Goal: Task Accomplishment & Management: Use online tool/utility

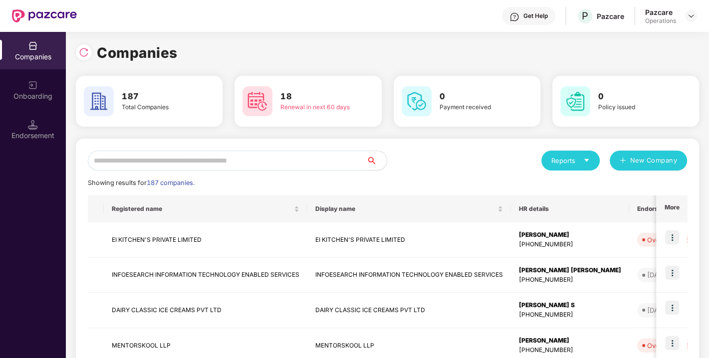
click at [161, 157] on input "text" at bounding box center [227, 161] width 279 height 20
click at [145, 157] on input "text" at bounding box center [227, 161] width 279 height 20
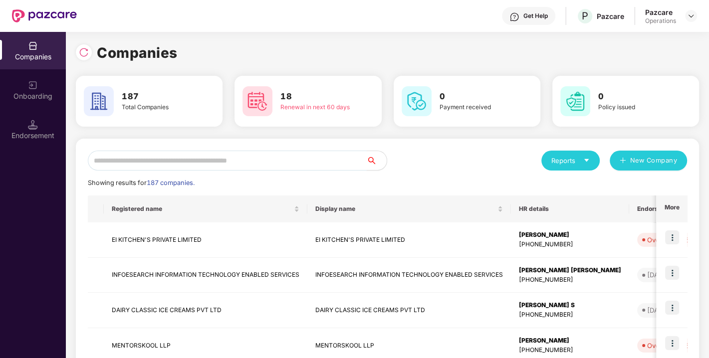
paste input "**********"
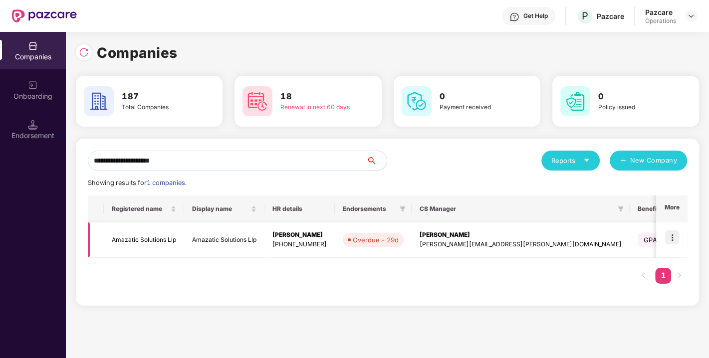
type input "**********"
click at [673, 234] on img at bounding box center [672, 238] width 14 height 14
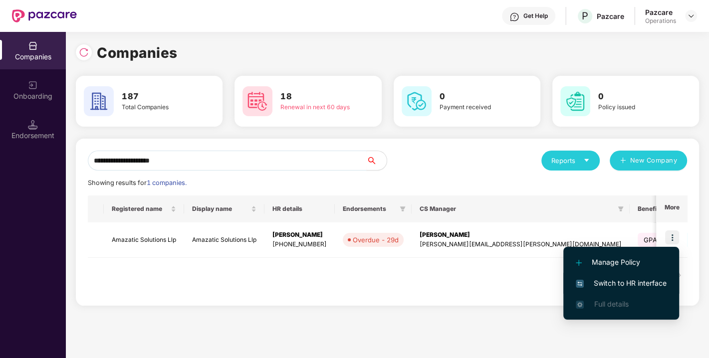
click at [621, 275] on li "Switch to HR interface" at bounding box center [622, 283] width 116 height 21
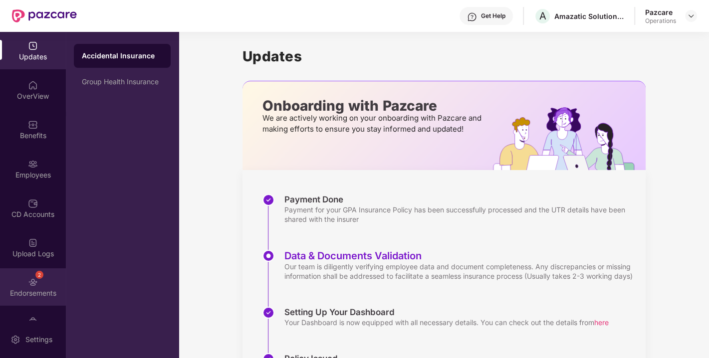
click at [30, 278] on img at bounding box center [33, 283] width 10 height 10
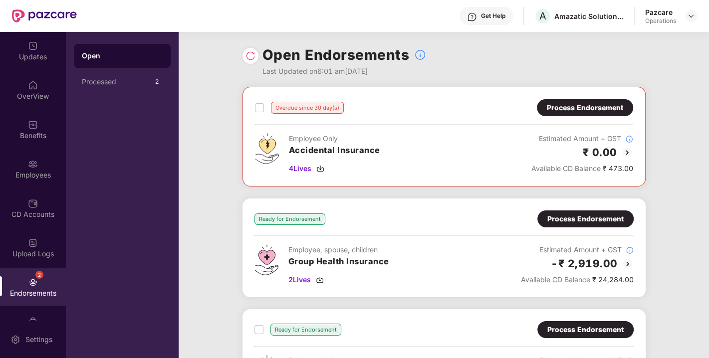
click at [251, 54] on img at bounding box center [251, 56] width 10 height 10
click at [250, 53] on img at bounding box center [251, 56] width 10 height 10
click at [249, 55] on img at bounding box center [251, 56] width 10 height 10
click at [573, 118] on div "Overdue since 30 day(s) Process Endorsement Employee Only Accidental Insurance …" at bounding box center [444, 136] width 378 height 75
click at [583, 107] on div "Process Endorsement" at bounding box center [585, 107] width 76 height 11
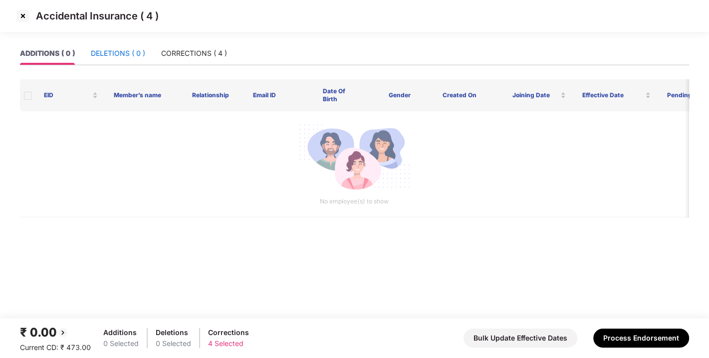
click at [106, 58] on div "DELETIONS ( 0 )" at bounding box center [118, 53] width 54 height 11
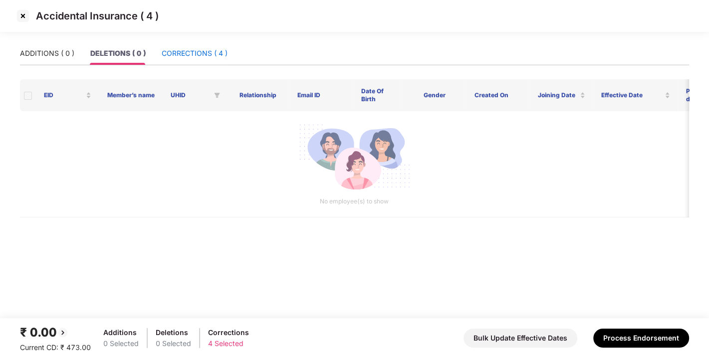
click at [171, 54] on div "CORRECTIONS ( 4 )" at bounding box center [195, 53] width 66 height 11
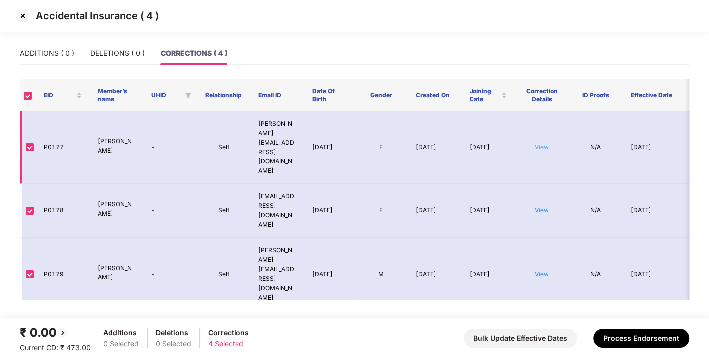
click at [544, 143] on link "View" at bounding box center [542, 146] width 14 height 7
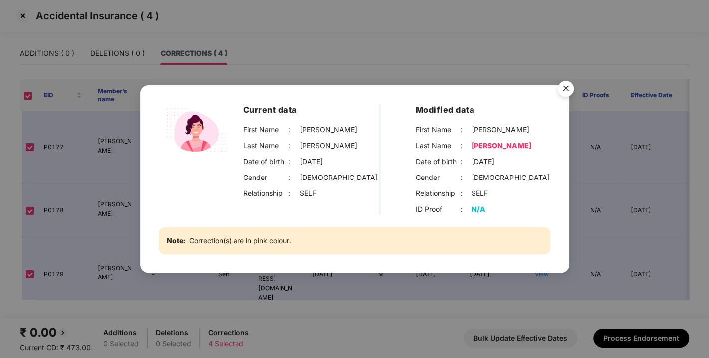
click at [570, 86] on img "Close" at bounding box center [566, 90] width 28 height 28
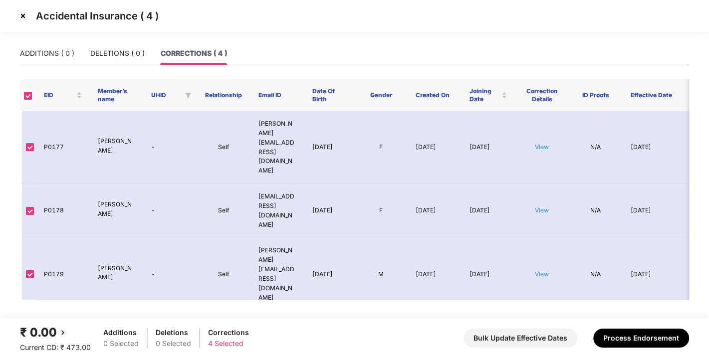
click at [570, 86] on div "Current data First Name : Sumedha Last Name : Nagrale Date of birth : 03-25-199…" at bounding box center [354, 179] width 709 height 358
click at [30, 15] on div "Accidental Insurance ( 4 )" at bounding box center [354, 16] width 679 height 16
click at [30, 15] on img at bounding box center [23, 16] width 16 height 16
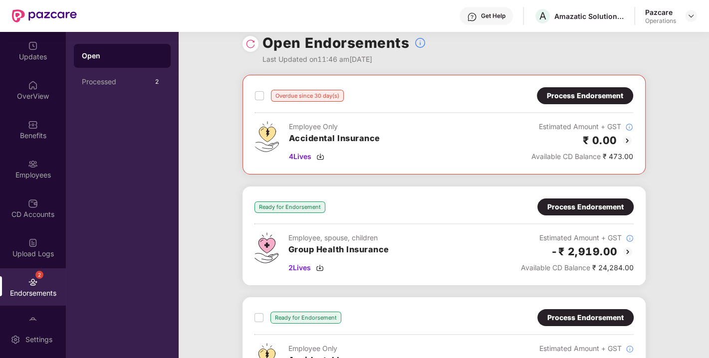
scroll to position [1, 0]
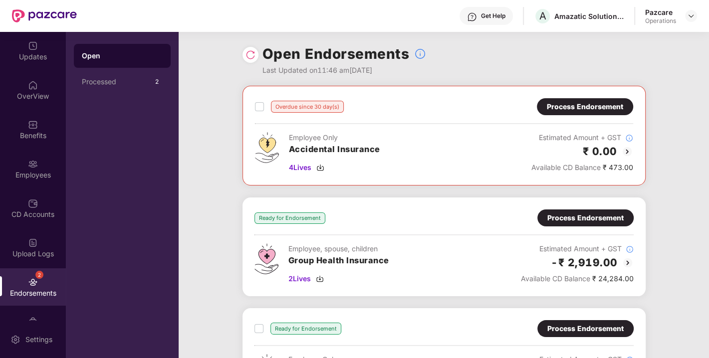
click at [581, 213] on div "Process Endorsement" at bounding box center [586, 218] width 76 height 11
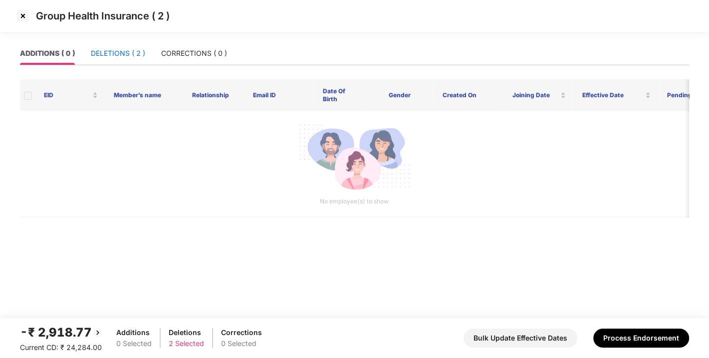
click at [111, 50] on div "DELETIONS ( 2 )" at bounding box center [118, 53] width 54 height 11
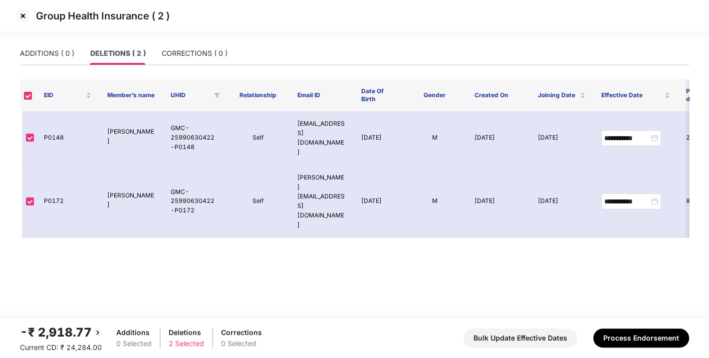
click at [18, 18] on img at bounding box center [23, 16] width 16 height 16
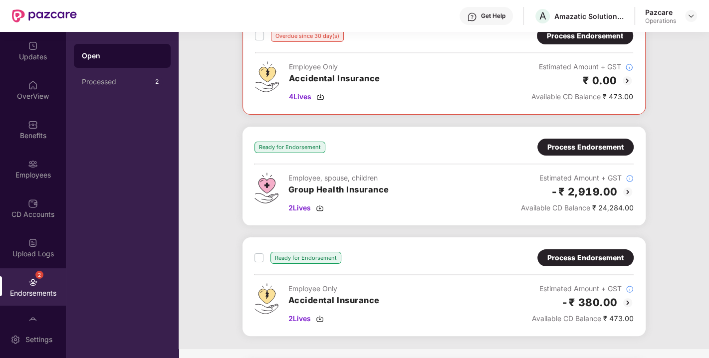
scroll to position [78, 0]
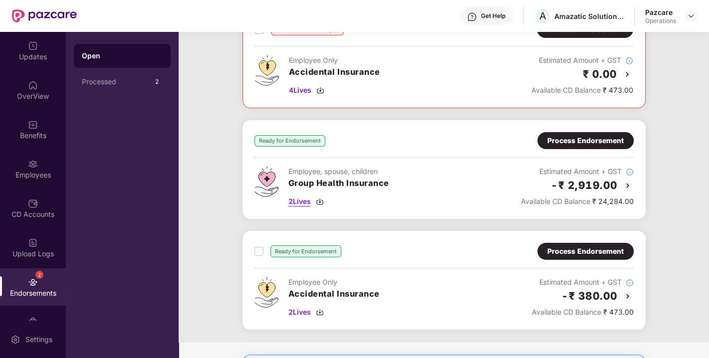
click at [321, 198] on img at bounding box center [320, 202] width 8 height 8
click at [581, 132] on div "Process Endorsement" at bounding box center [586, 140] width 96 height 17
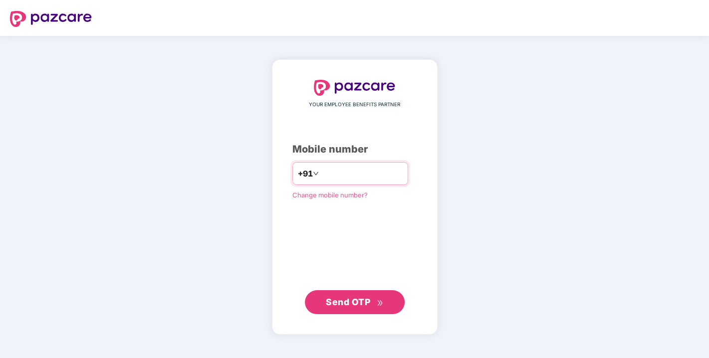
click at [325, 178] on input "number" at bounding box center [362, 174] width 82 height 16
click at [294, 243] on div "YOUR EMPLOYEE BENEFITS PARTNER Mobile number +91 Change mobile number? Send OTP" at bounding box center [355, 197] width 125 height 234
click at [329, 181] on input "number" at bounding box center [362, 174] width 82 height 16
type input "**********"
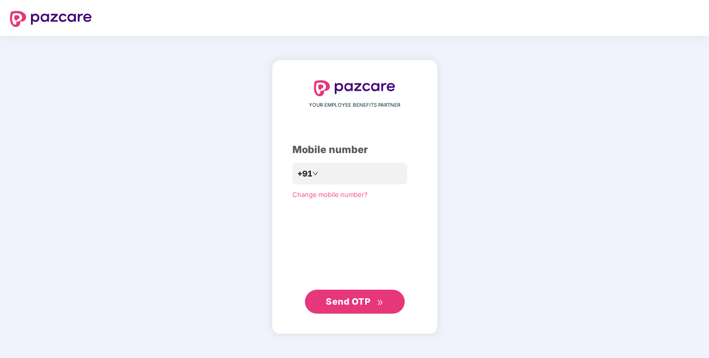
click at [342, 303] on span "Send OTP" at bounding box center [348, 301] width 44 height 10
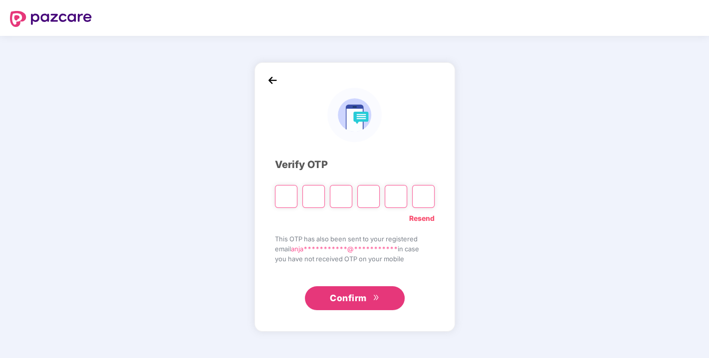
type input "*"
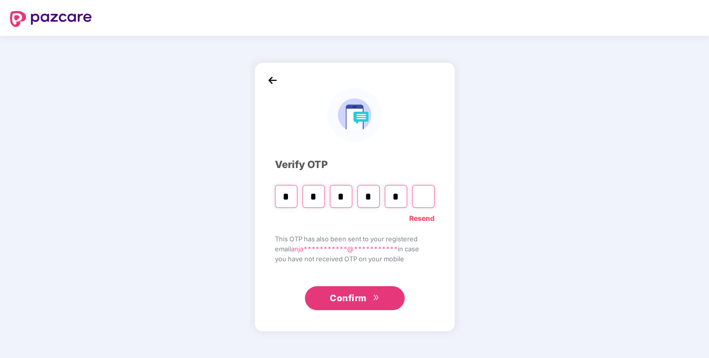
type input "*"
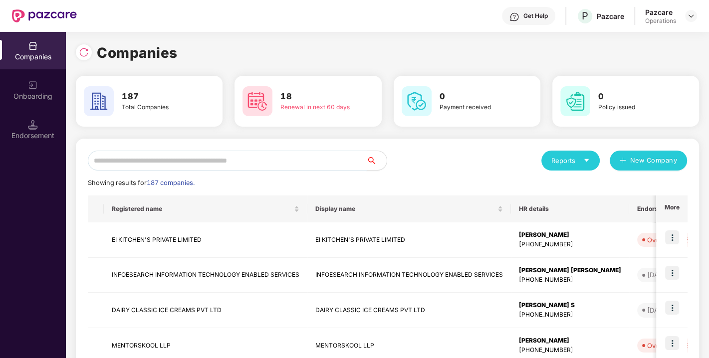
click at [211, 163] on input "text" at bounding box center [227, 161] width 279 height 20
click at [206, 162] on input "text" at bounding box center [227, 161] width 279 height 20
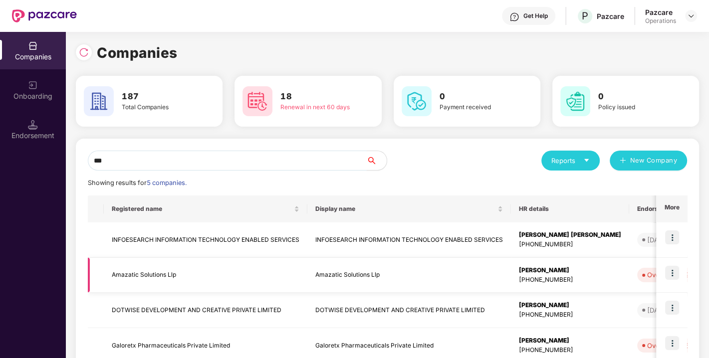
type input "***"
click at [671, 274] on img at bounding box center [672, 273] width 14 height 14
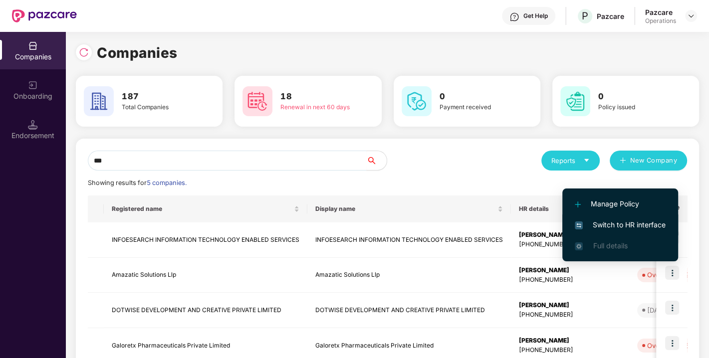
click at [616, 220] on span "Switch to HR interface" at bounding box center [620, 225] width 91 height 11
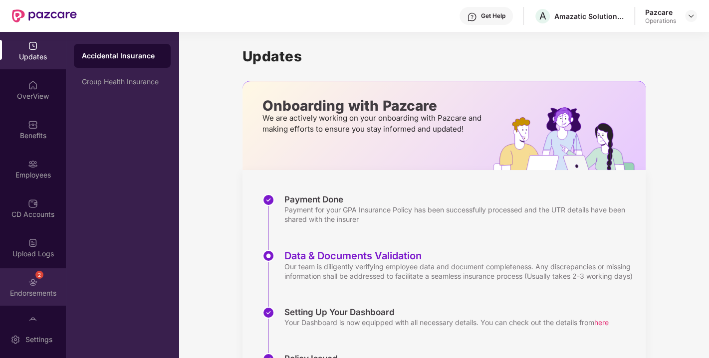
click at [38, 282] on div "2 Endorsements" at bounding box center [33, 287] width 66 height 37
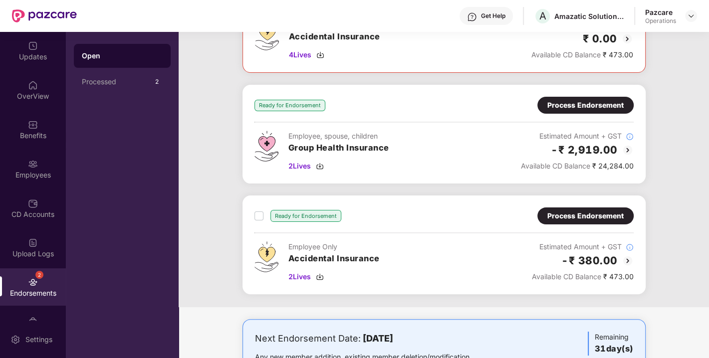
scroll to position [119, 0]
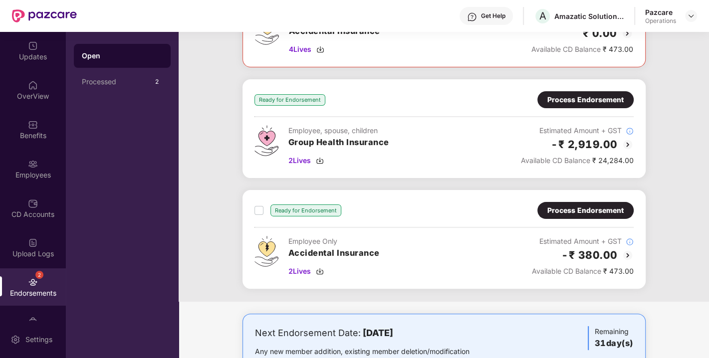
click at [575, 106] on div "Process Endorsement" at bounding box center [586, 99] width 96 height 17
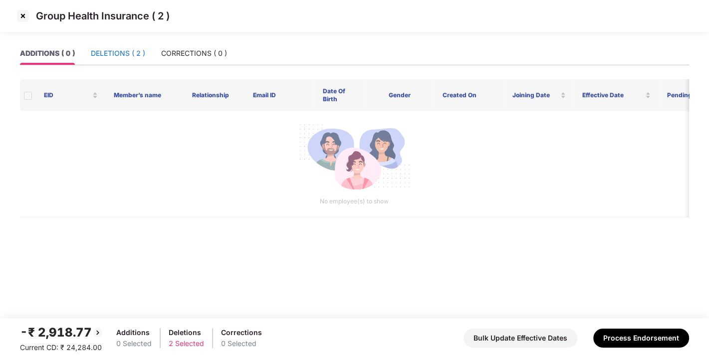
click at [112, 58] on div "DELETIONS ( 2 )" at bounding box center [118, 53] width 54 height 11
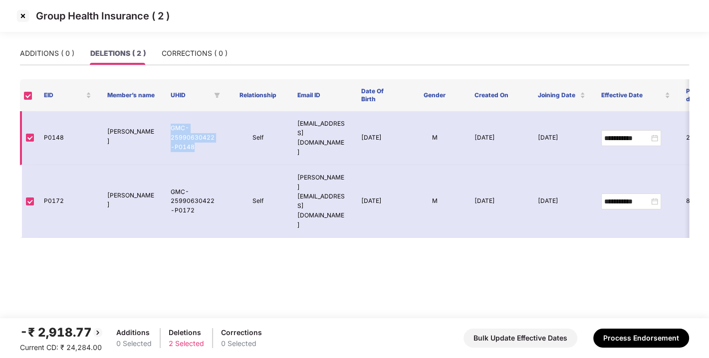
drag, startPoint x: 171, startPoint y: 124, endPoint x: 204, endPoint y: 148, distance: 41.0
click at [204, 148] on td "GMC-25990630422-P0148" at bounding box center [194, 138] width 63 height 54
copy td "GMC-25990630422-P0148"
click at [296, 249] on main "**********" at bounding box center [354, 180] width 709 height 277
click at [213, 167] on td "GMC-25990630422-P0172" at bounding box center [194, 201] width 63 height 73
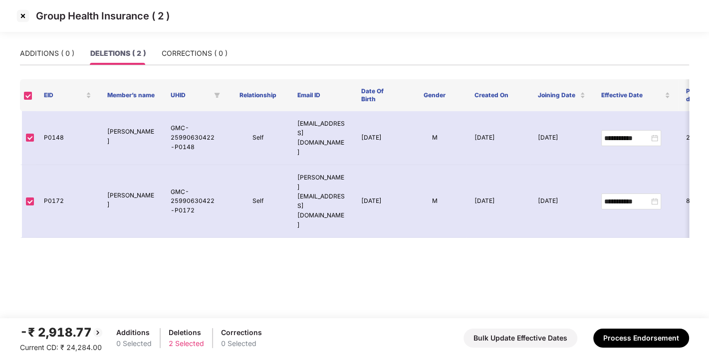
click at [300, 282] on main "**********" at bounding box center [354, 180] width 709 height 277
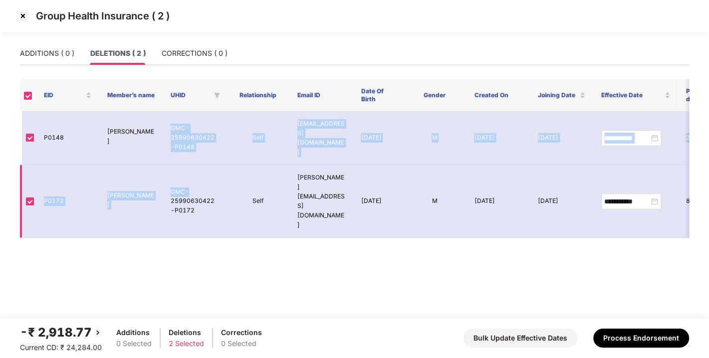
drag, startPoint x: 171, startPoint y: 124, endPoint x: 208, endPoint y: 155, distance: 48.5
click at [208, 155] on tbody "**********" at bounding box center [444, 174] width 849 height 127
copy tbody "GMC-25990630422-P0148 Self akshay.k@amazatic.com 13 Apr 1994 M 15 Sept 2025 19 …"
click at [170, 147] on td "GMC-25990630422-P0148" at bounding box center [194, 138] width 63 height 54
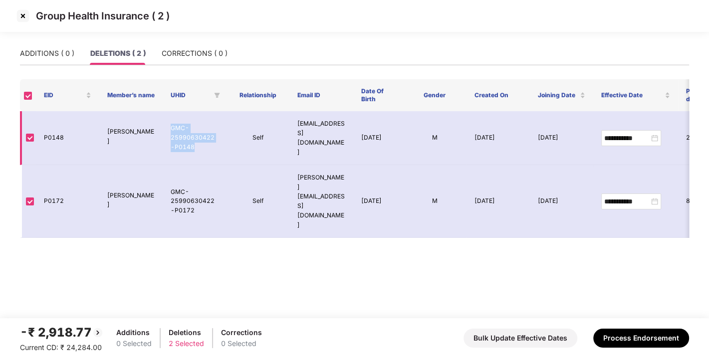
drag, startPoint x: 171, startPoint y: 125, endPoint x: 195, endPoint y: 145, distance: 31.6
click at [195, 145] on td "GMC-25990630422-P0148" at bounding box center [194, 138] width 63 height 54
copy td "GMC-25990630422-P0148"
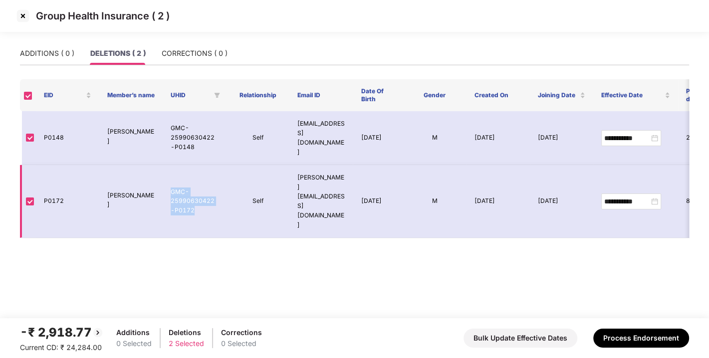
drag, startPoint x: 169, startPoint y: 168, endPoint x: 202, endPoint y: 191, distance: 39.9
click at [202, 191] on td "GMC-25990630422-P0172" at bounding box center [194, 201] width 63 height 73
copy td "GMC-25990630422-P0172"
click at [316, 227] on main "**********" at bounding box center [354, 180] width 709 height 277
click at [171, 51] on div "CORRECTIONS ( 0 )" at bounding box center [195, 53] width 66 height 11
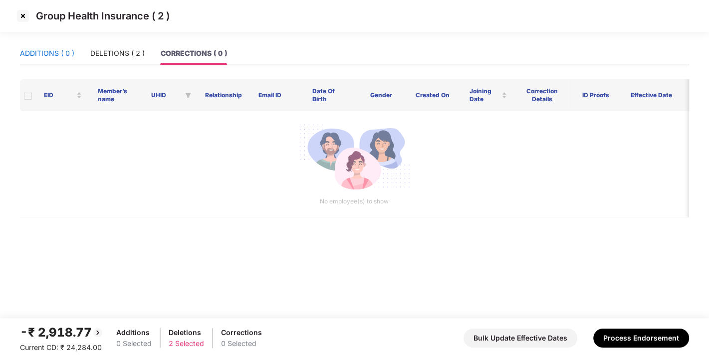
click at [33, 48] on div "ADDITIONS ( 0 )" at bounding box center [47, 53] width 54 height 11
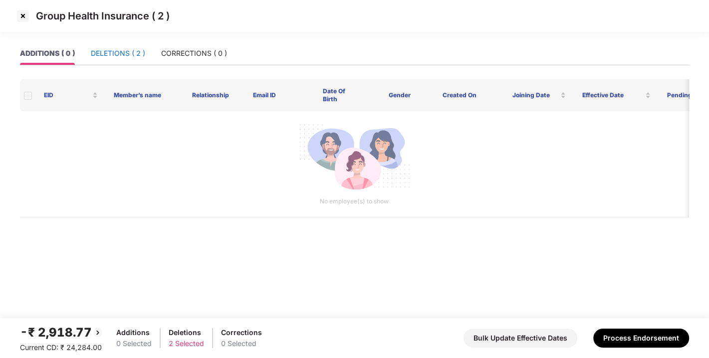
click at [96, 54] on div "DELETIONS ( 2 )" at bounding box center [118, 53] width 54 height 11
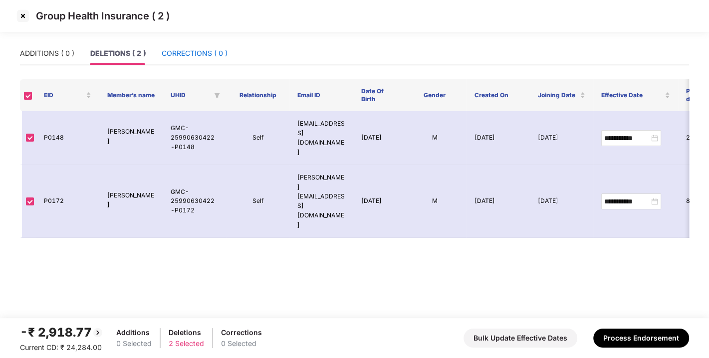
click at [181, 53] on div "CORRECTIONS ( 0 )" at bounding box center [195, 53] width 66 height 11
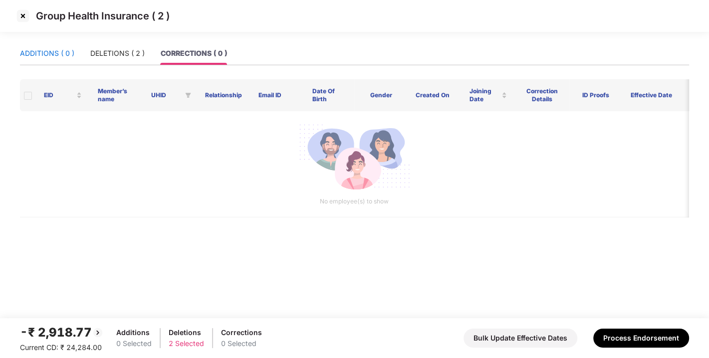
click at [48, 54] on div "ADDITIONS ( 0 )" at bounding box center [47, 53] width 54 height 11
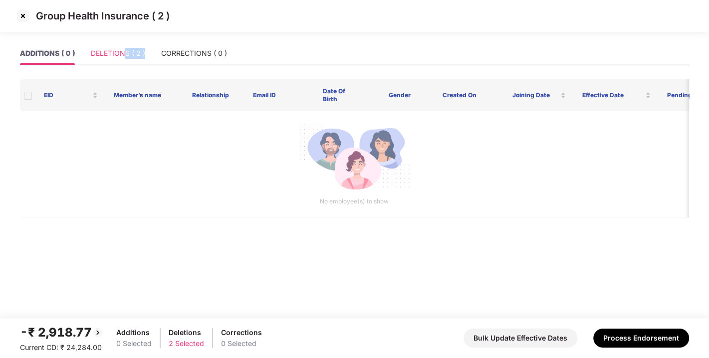
drag, startPoint x: 147, startPoint y: 57, endPoint x: 127, endPoint y: 54, distance: 20.1
click at [127, 54] on div "ADDITIONS ( 0 ) DELETIONS ( 2 ) CORRECTIONS ( 0 )" at bounding box center [123, 53] width 207 height 23
click at [127, 54] on div "DELETIONS ( 2 )" at bounding box center [118, 53] width 54 height 11
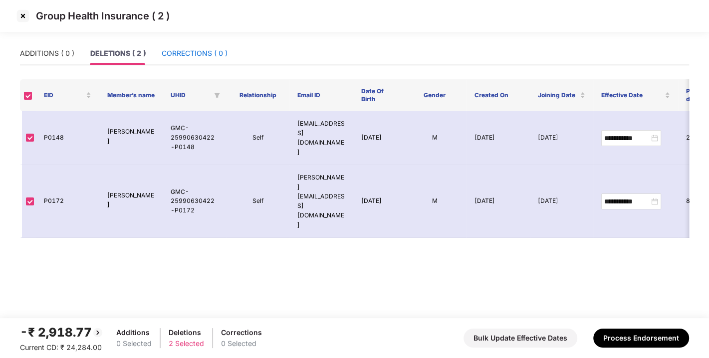
click at [168, 51] on div "CORRECTIONS ( 0 )" at bounding box center [195, 53] width 66 height 11
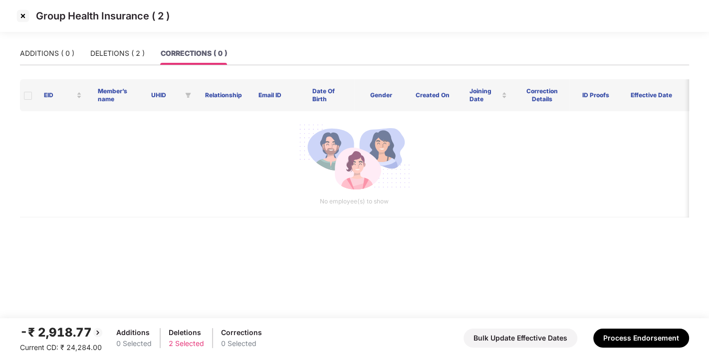
click at [623, 348] on div "-₹ 2,918.77 Current CD: ₹ 24,284.00 Additions 0 Selected Deletions 2 Selected C…" at bounding box center [354, 338] width 669 height 30
click at [640, 336] on button "Process Endorsement" at bounding box center [641, 338] width 96 height 19
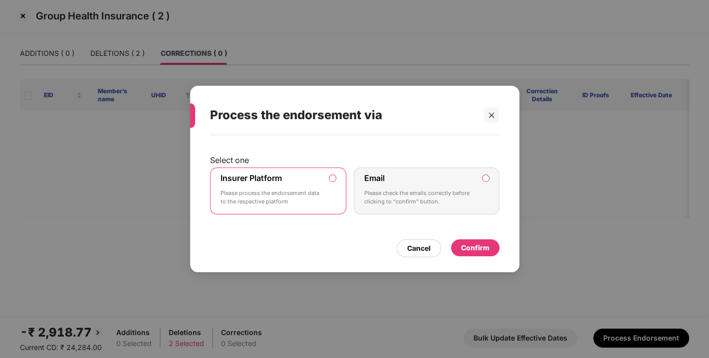
click at [474, 243] on div "Confirm" at bounding box center [475, 248] width 28 height 11
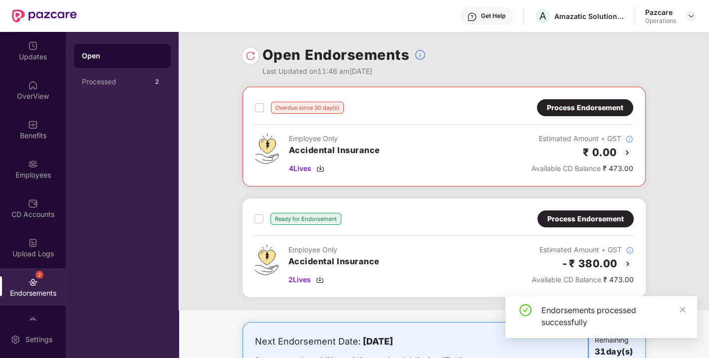
scroll to position [50, 0]
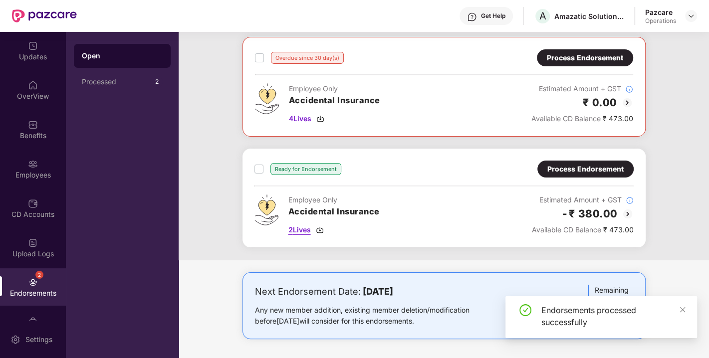
click at [319, 233] on div "2 Lives" at bounding box center [334, 230] width 91 height 11
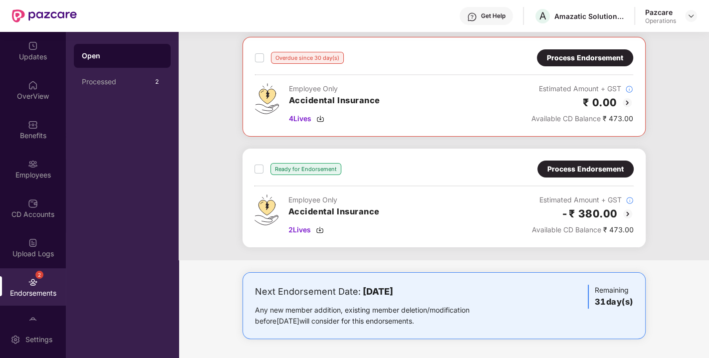
click at [593, 172] on div "Process Endorsement" at bounding box center [586, 169] width 76 height 11
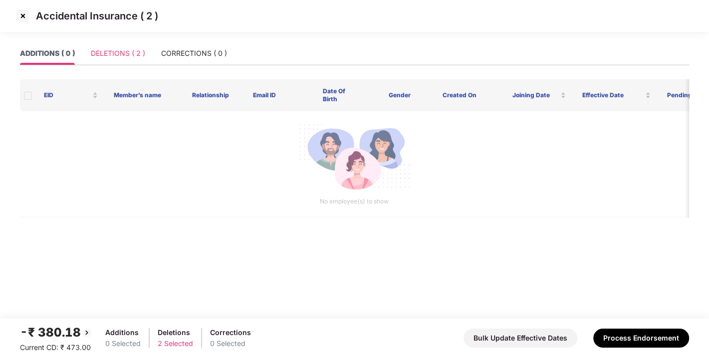
click at [120, 42] on div "DELETIONS ( 2 )" at bounding box center [118, 53] width 54 height 23
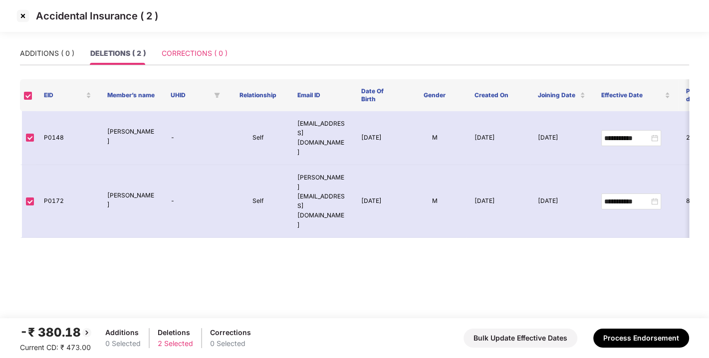
click at [198, 59] on div "CORRECTIONS ( 0 )" at bounding box center [195, 53] width 66 height 23
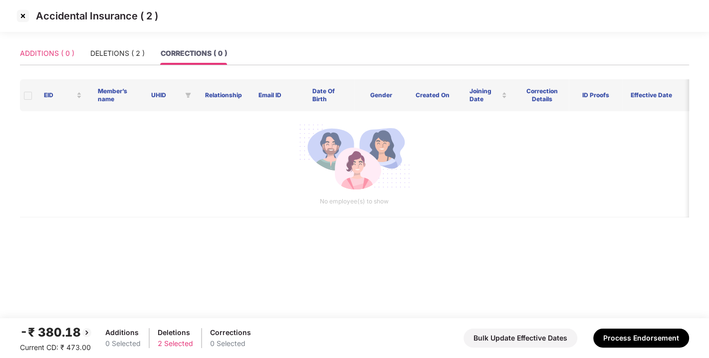
click at [34, 62] on div "ADDITIONS ( 0 )" at bounding box center [47, 53] width 54 height 23
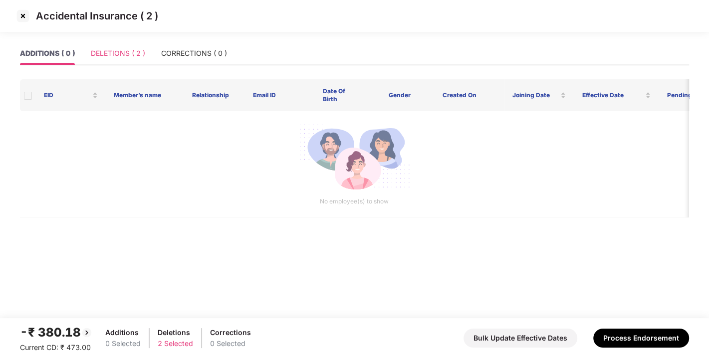
click at [109, 45] on div "DELETIONS ( 2 )" at bounding box center [118, 53] width 54 height 23
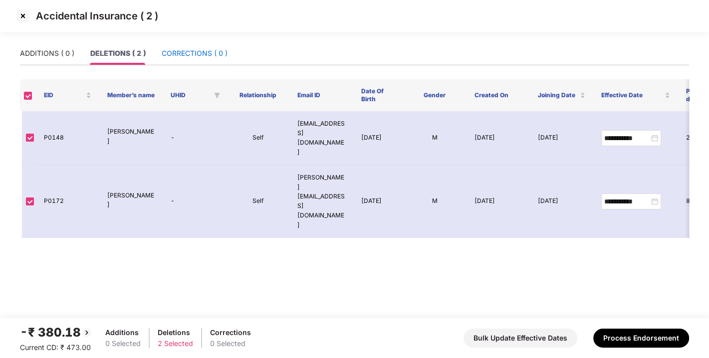
click at [182, 50] on div "CORRECTIONS ( 0 )" at bounding box center [195, 53] width 66 height 11
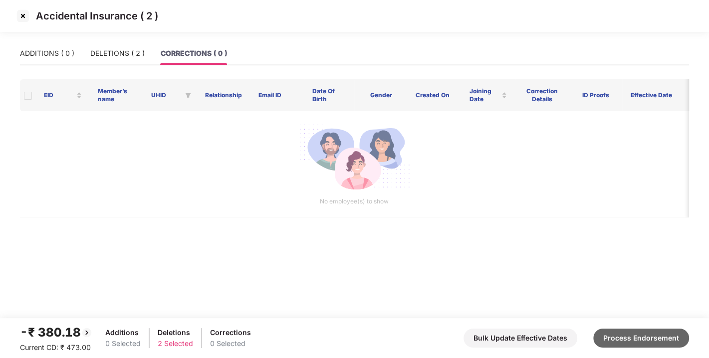
click at [637, 343] on button "Process Endorsement" at bounding box center [641, 338] width 96 height 19
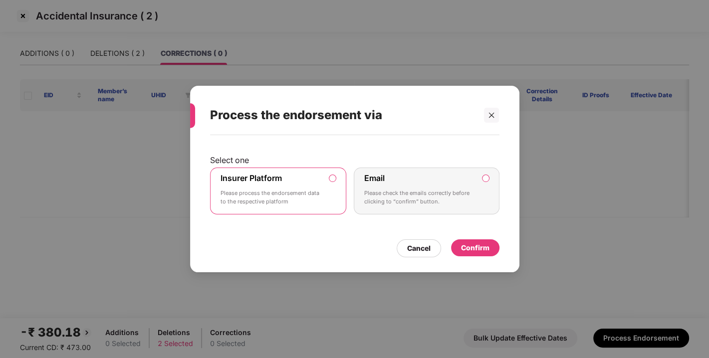
click at [486, 252] on div "Confirm" at bounding box center [475, 248] width 28 height 11
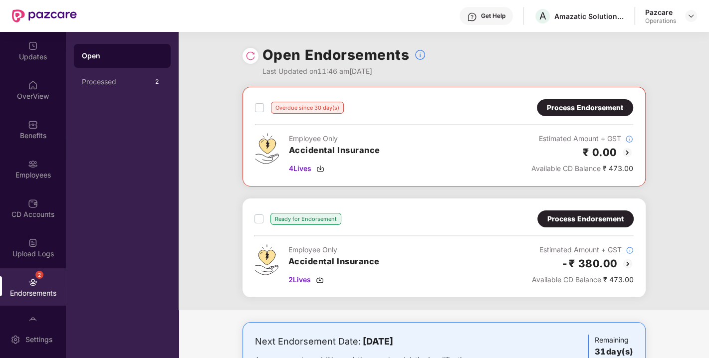
click at [238, 48] on div "Open Endorsements Last Updated on 11:46 am, 10 Oct 2025" at bounding box center [444, 59] width 531 height 55
click at [256, 56] on div at bounding box center [251, 56] width 16 height 16
click at [252, 56] on img at bounding box center [251, 56] width 10 height 10
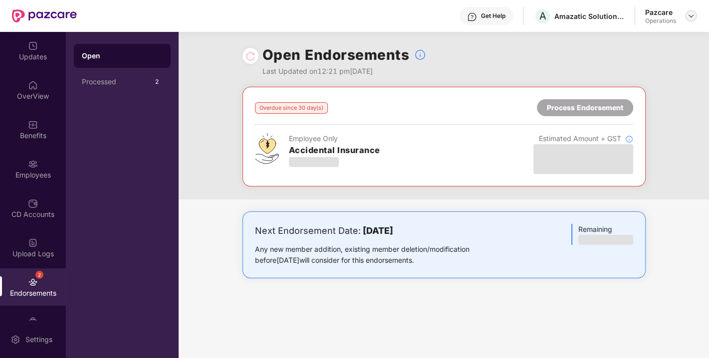
click at [690, 13] on img at bounding box center [691, 16] width 8 height 8
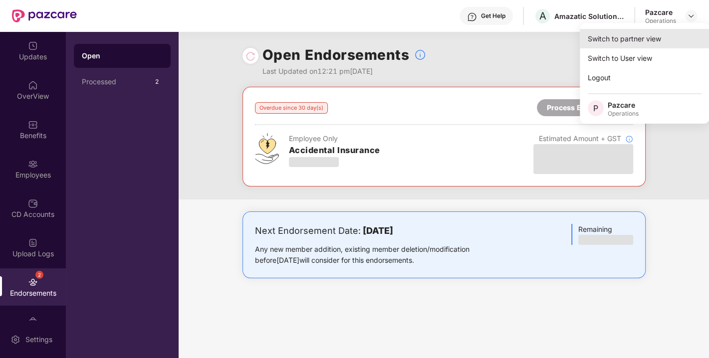
click at [644, 40] on div "Switch to partner view" at bounding box center [645, 38] width 130 height 19
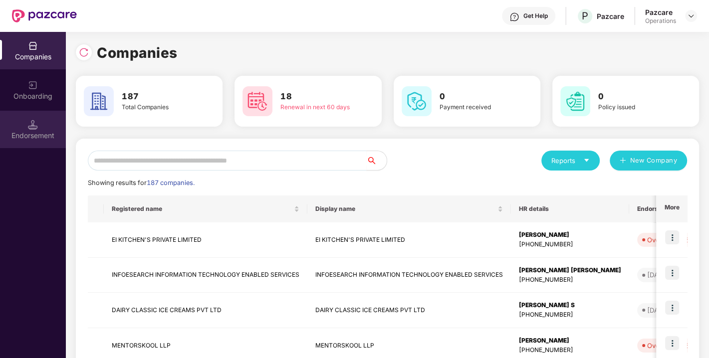
click at [31, 133] on div "Endorsement" at bounding box center [33, 136] width 66 height 10
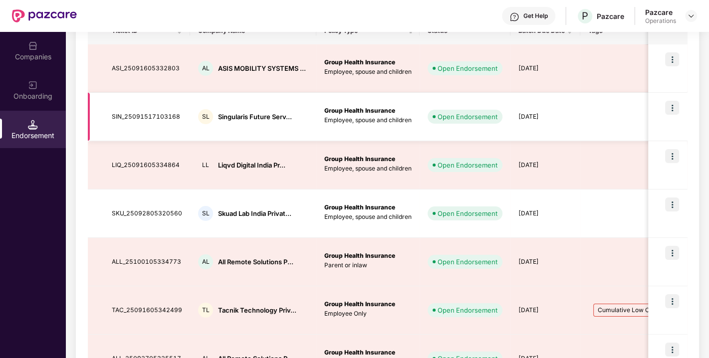
scroll to position [0, 0]
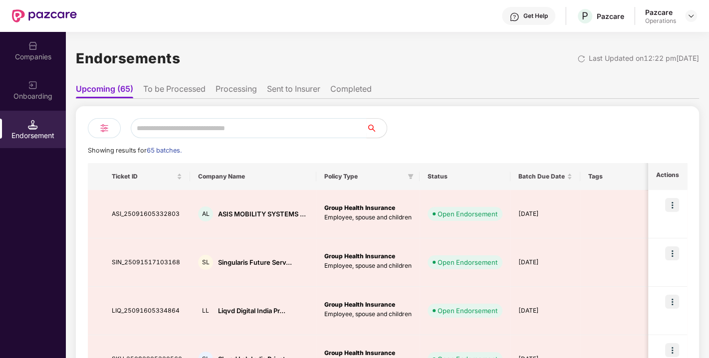
click at [185, 95] on li "To be Processed" at bounding box center [174, 91] width 62 height 14
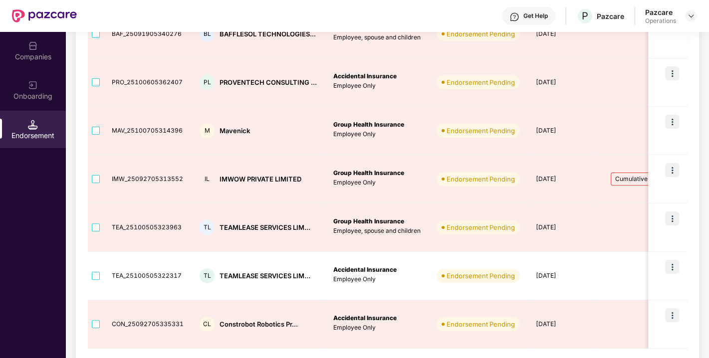
scroll to position [362, 0]
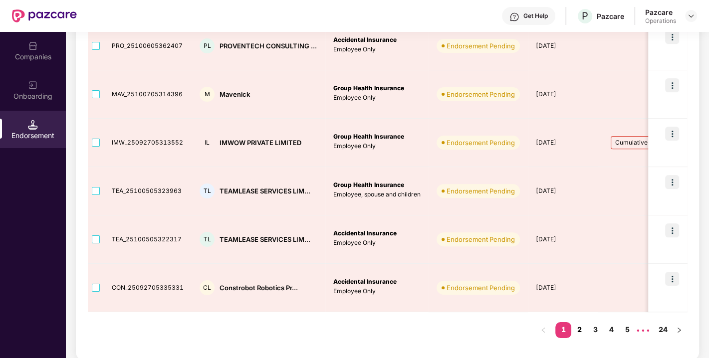
click at [582, 326] on link "2" at bounding box center [580, 329] width 16 height 15
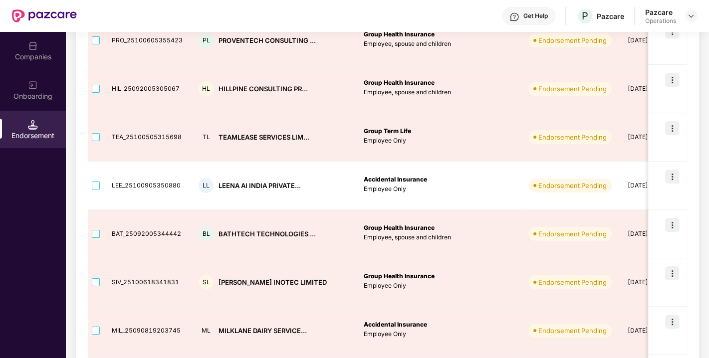
scroll to position [181, 0]
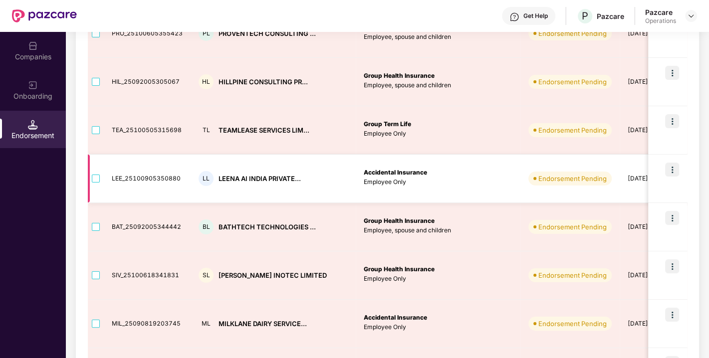
click at [668, 169] on img at bounding box center [672, 170] width 14 height 14
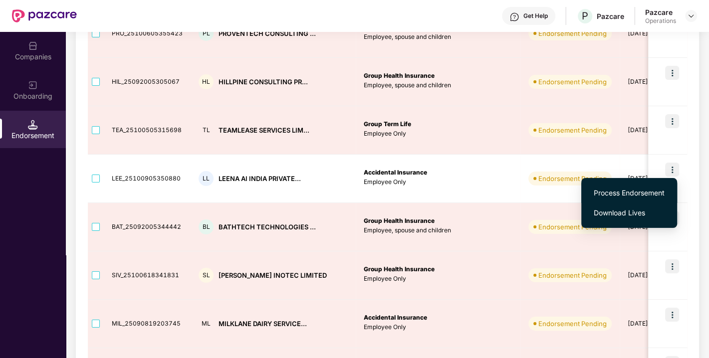
click at [632, 192] on span "Process Endorsement" at bounding box center [629, 193] width 71 height 11
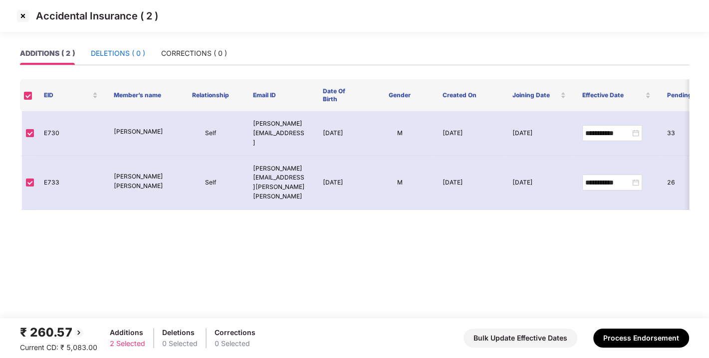
click at [126, 48] on div "DELETIONS ( 0 )" at bounding box center [118, 53] width 54 height 11
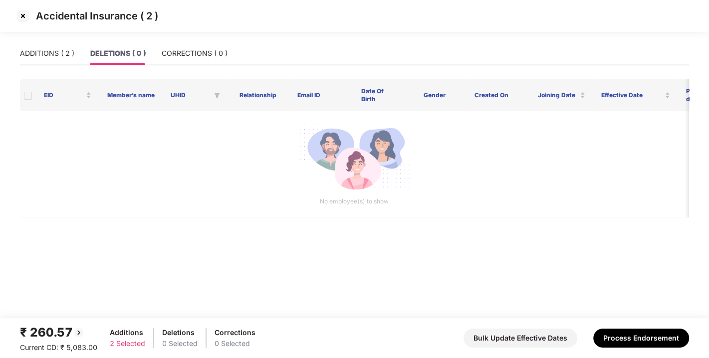
click at [210, 41] on div "Accidental Insurance ( 2 )" at bounding box center [354, 21] width 709 height 42
click at [180, 57] on div "CORRECTIONS ( 0 )" at bounding box center [195, 53] width 66 height 11
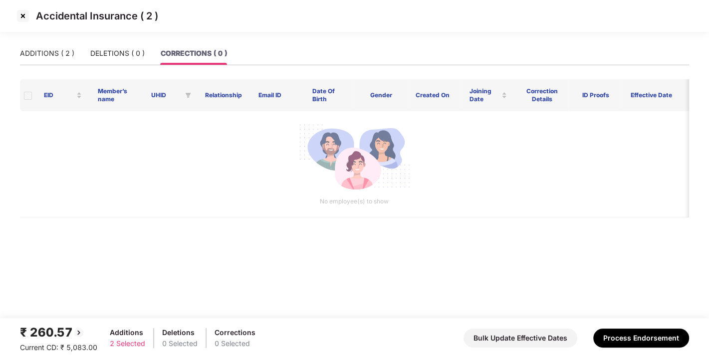
click at [5, 63] on main "ADDITIONS ( 2 ) DELETIONS ( 0 ) CORRECTIONS ( 0 ) EID Member’s name UHID Relati…" at bounding box center [354, 180] width 709 height 277
click at [45, 48] on div "ADDITIONS ( 2 )" at bounding box center [47, 53] width 54 height 11
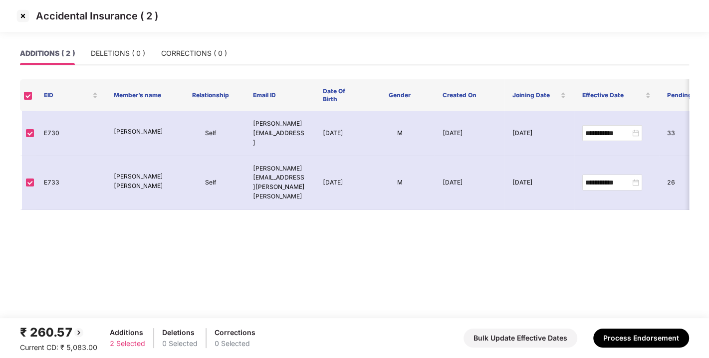
click at [128, 39] on div "Accidental Insurance ( 2 )" at bounding box center [354, 21] width 709 height 42
click at [110, 54] on div "DELETIONS ( 0 )" at bounding box center [118, 53] width 54 height 11
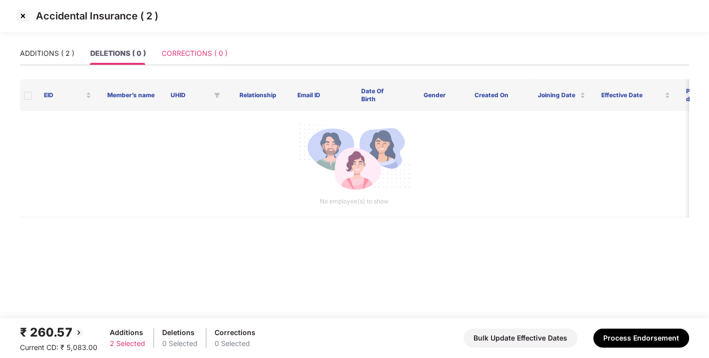
click at [211, 47] on div "CORRECTIONS ( 0 )" at bounding box center [195, 53] width 66 height 23
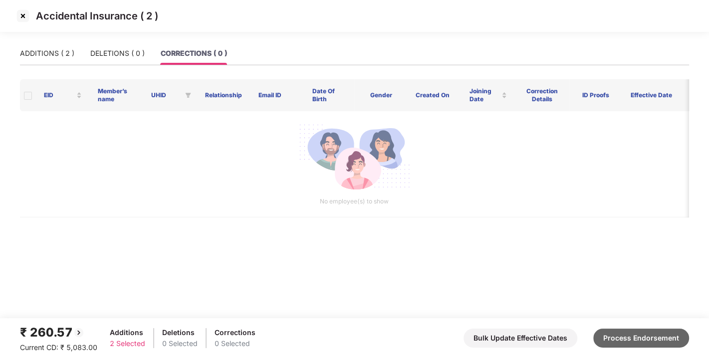
click at [639, 346] on button "Process Endorsement" at bounding box center [641, 338] width 96 height 19
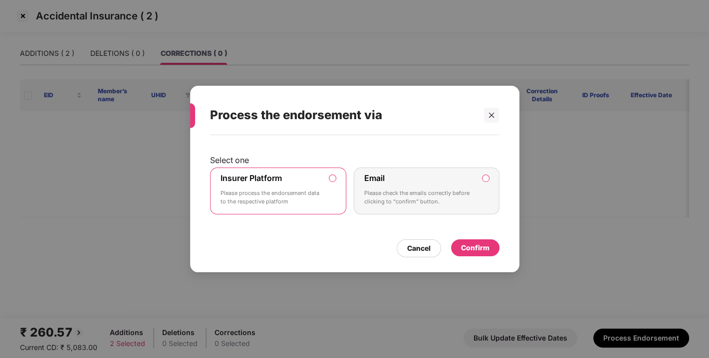
click at [482, 251] on div "Confirm" at bounding box center [475, 248] width 28 height 11
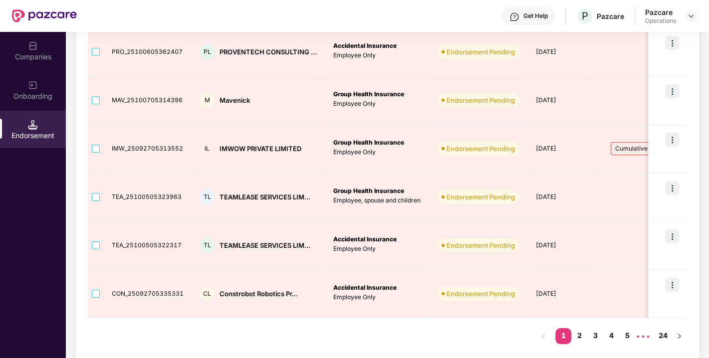
scroll to position [362, 0]
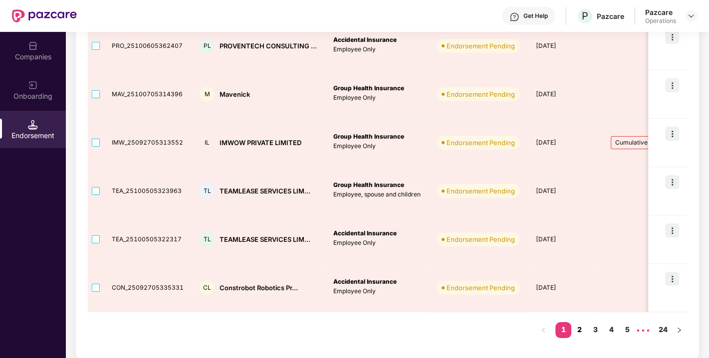
click at [582, 328] on link "2" at bounding box center [580, 329] width 16 height 15
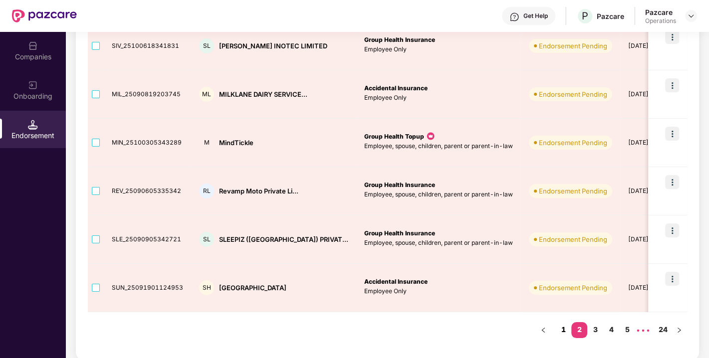
click at [561, 324] on link "1" at bounding box center [564, 329] width 16 height 15
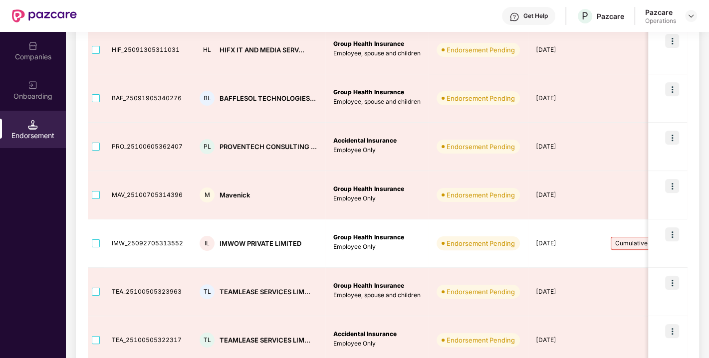
scroll to position [0, 0]
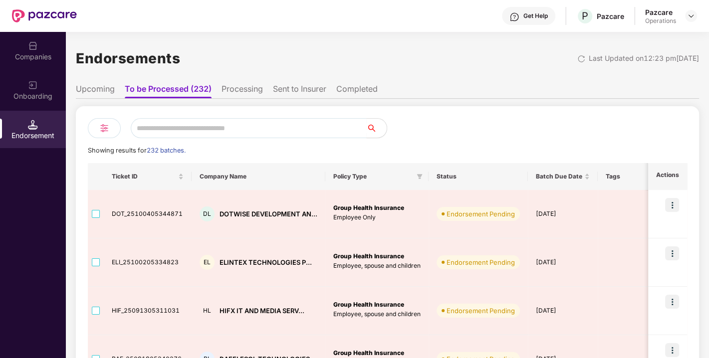
click at [27, 68] on div "Companies" at bounding box center [33, 50] width 66 height 37
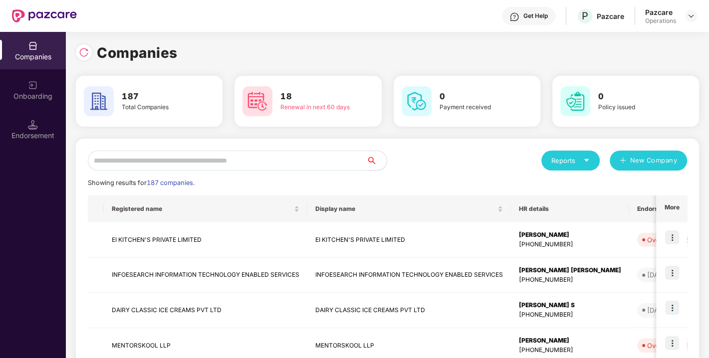
click at [141, 151] on input "text" at bounding box center [227, 161] width 279 height 20
paste input "**********"
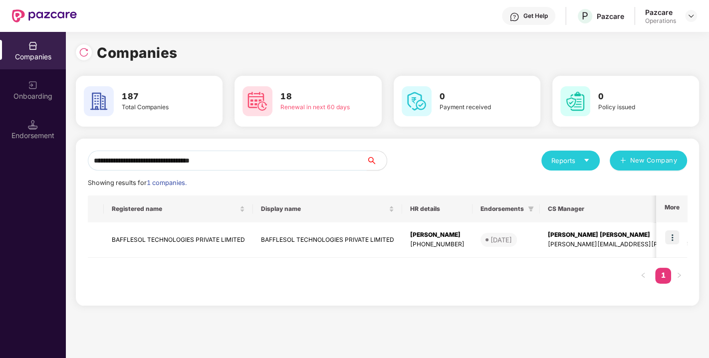
click at [141, 151] on input "**********" at bounding box center [227, 161] width 279 height 20
type input "**********"
click at [672, 235] on img at bounding box center [672, 238] width 14 height 14
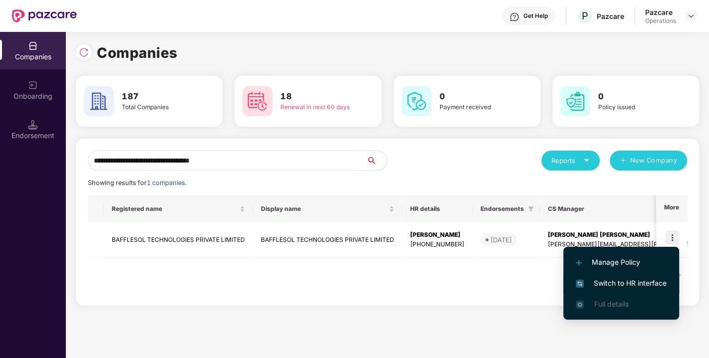
click at [619, 277] on li "Switch to HR interface" at bounding box center [622, 283] width 116 height 21
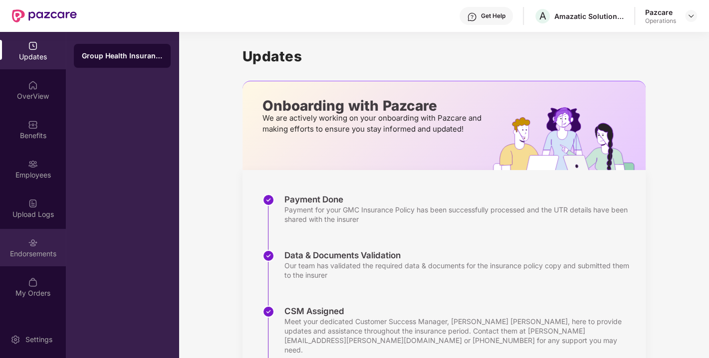
click at [25, 255] on div "Endorsements" at bounding box center [33, 254] width 66 height 10
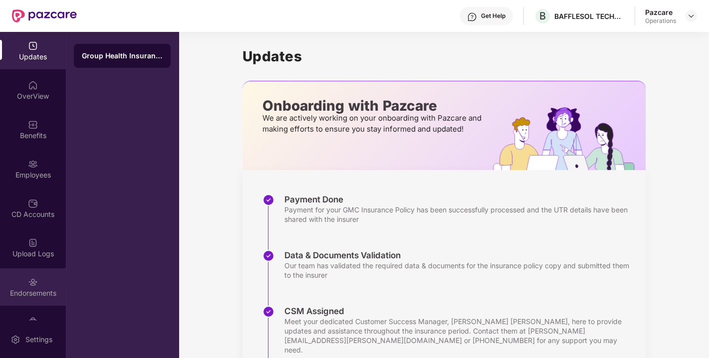
click at [32, 281] on img at bounding box center [33, 283] width 10 height 10
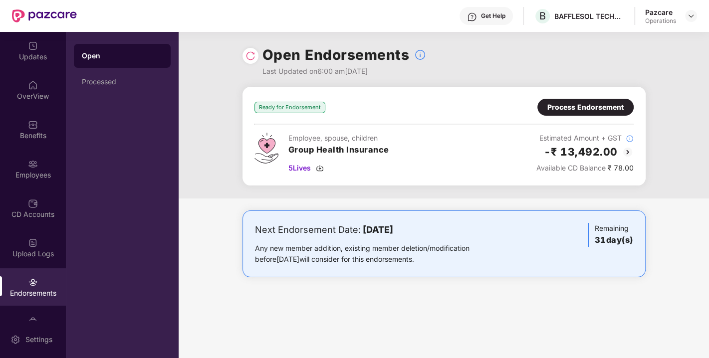
click at [247, 51] on img at bounding box center [251, 56] width 10 height 10
click at [605, 100] on div "Process Endorsement" at bounding box center [586, 107] width 96 height 17
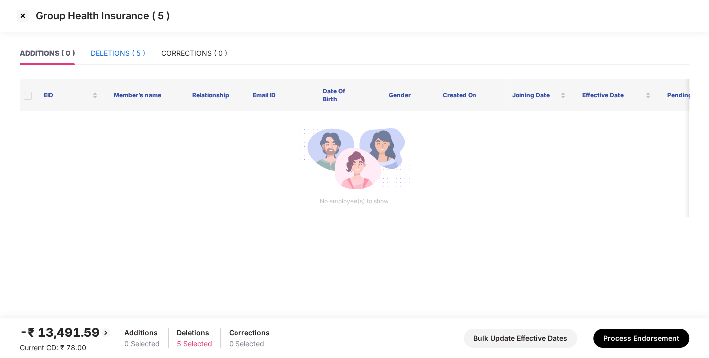
click at [127, 55] on div "DELETIONS ( 5 )" at bounding box center [118, 53] width 54 height 11
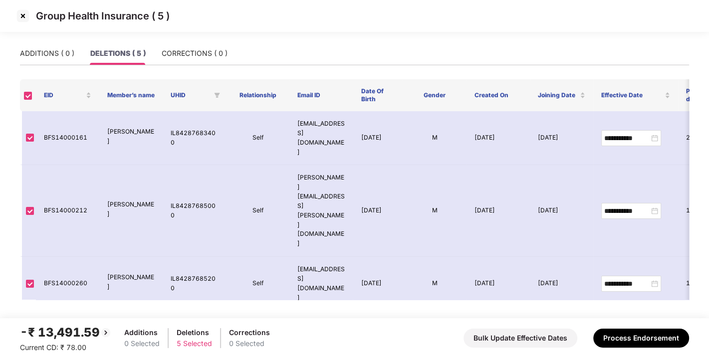
click at [24, 17] on img at bounding box center [23, 16] width 16 height 16
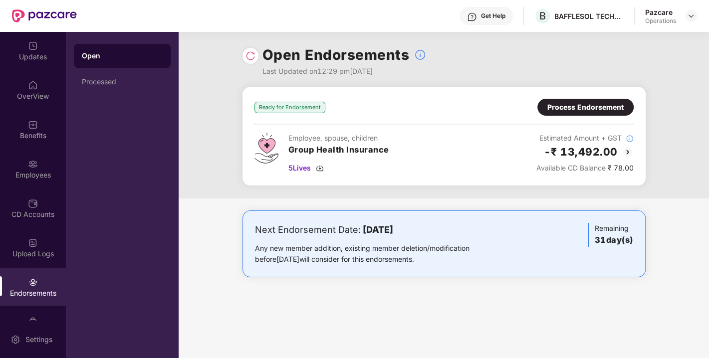
click at [371, 149] on h3 "Group Health Insurance" at bounding box center [339, 150] width 101 height 13
click at [420, 147] on div "Employee, spouse, children Group Health Insurance 5 Lives Estimated Amount + GS…" at bounding box center [444, 153] width 379 height 41
click at [295, 147] on h3 "Group Health Insurance" at bounding box center [339, 150] width 101 height 13
click at [360, 147] on h3 "Group Health Insurance" at bounding box center [339, 150] width 101 height 13
click at [318, 167] on img at bounding box center [320, 168] width 8 height 8
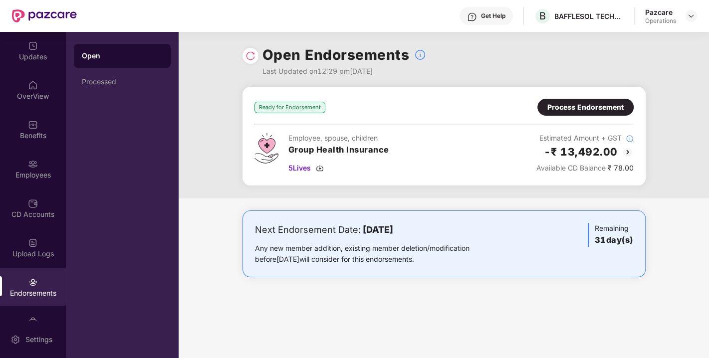
click at [606, 100] on div "Process Endorsement" at bounding box center [586, 107] width 96 height 17
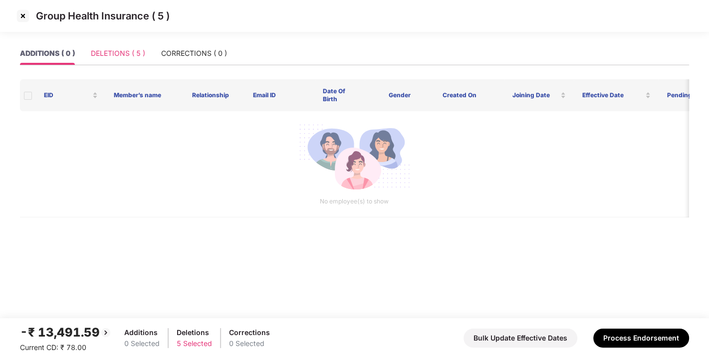
click at [121, 45] on div "DELETIONS ( 5 )" at bounding box center [118, 53] width 54 height 23
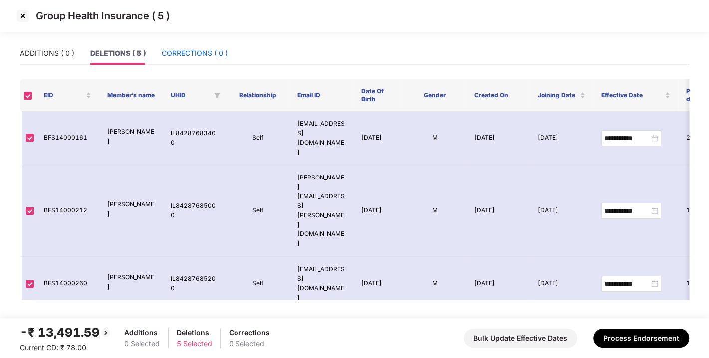
click at [180, 58] on div "CORRECTIONS ( 0 )" at bounding box center [195, 53] width 66 height 11
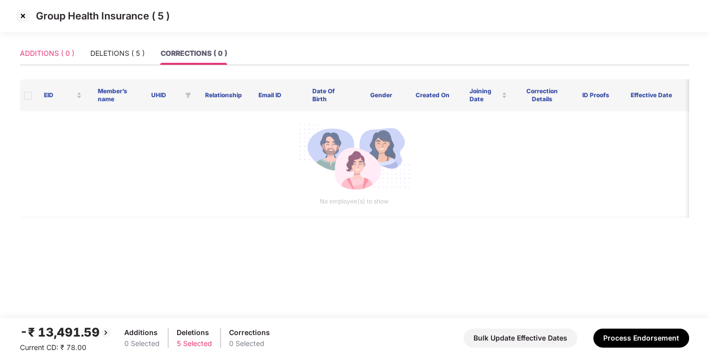
click at [64, 47] on div "ADDITIONS ( 0 )" at bounding box center [47, 53] width 54 height 23
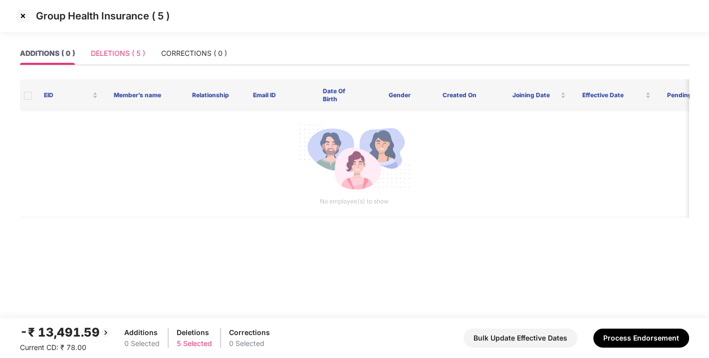
click at [128, 61] on div "DELETIONS ( 5 )" at bounding box center [118, 53] width 54 height 23
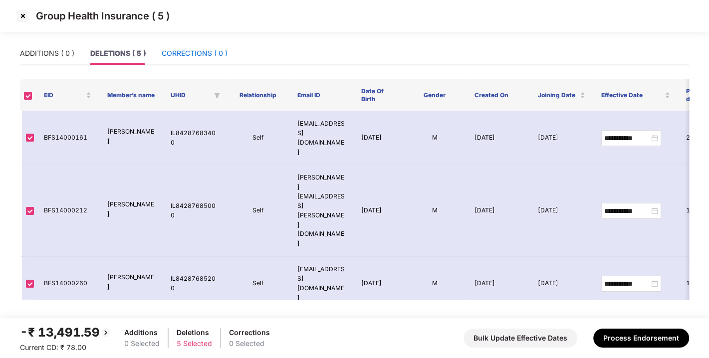
click at [191, 52] on div "CORRECTIONS ( 0 )" at bounding box center [195, 53] width 66 height 11
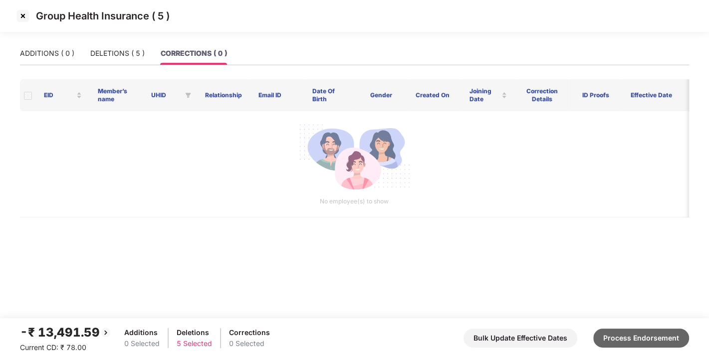
click at [619, 332] on button "Process Endorsement" at bounding box center [641, 338] width 96 height 19
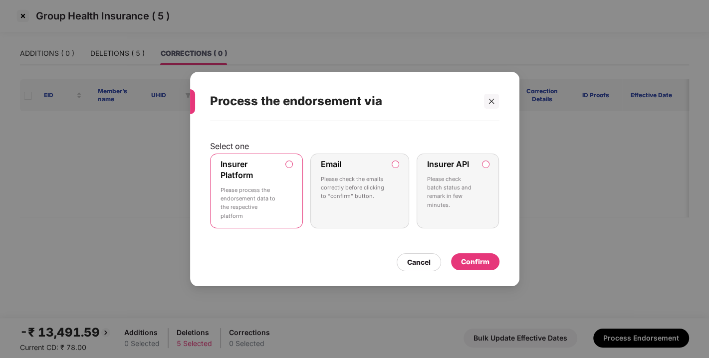
click at [474, 261] on div "Confirm" at bounding box center [475, 262] width 28 height 11
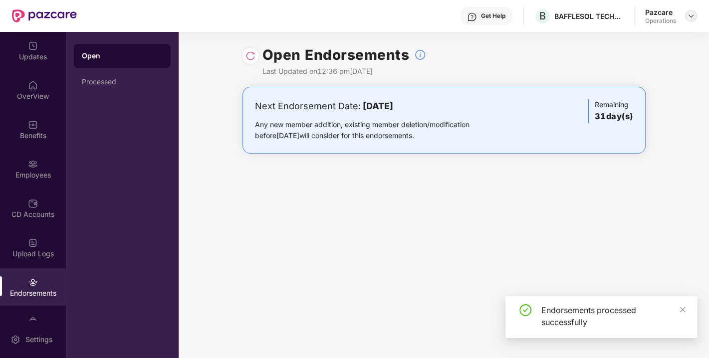
click at [690, 15] on img at bounding box center [691, 16] width 8 height 8
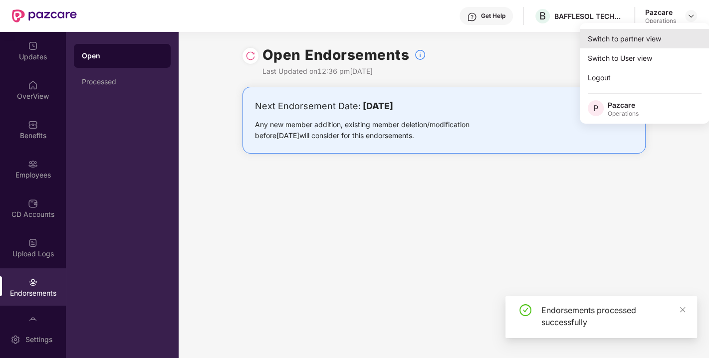
click at [642, 35] on div "Switch to partner view" at bounding box center [645, 38] width 130 height 19
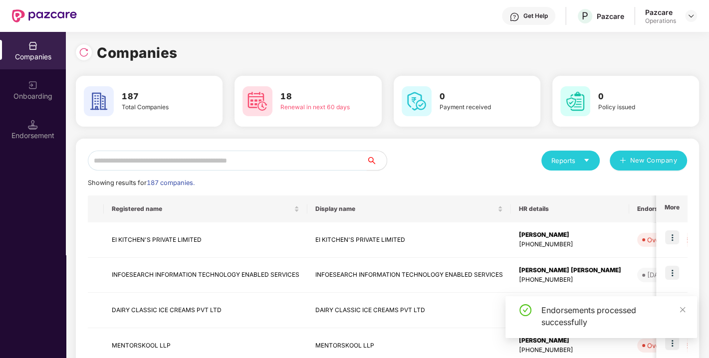
click at [241, 164] on input "text" at bounding box center [227, 161] width 279 height 20
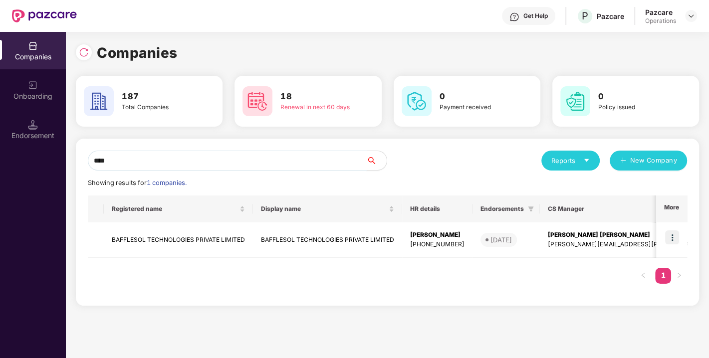
type input "****"
click at [672, 238] on img at bounding box center [672, 238] width 14 height 14
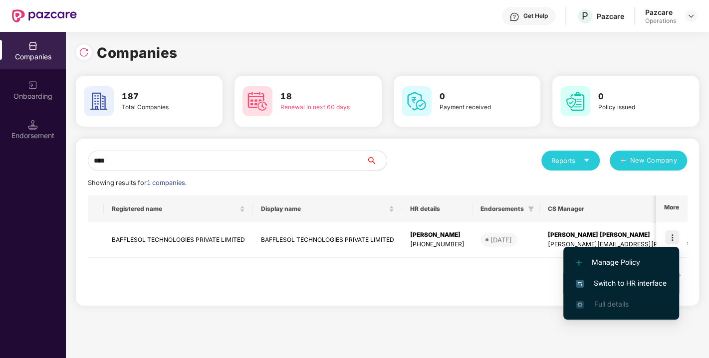
click at [634, 275] on li "Switch to HR interface" at bounding box center [622, 283] width 116 height 21
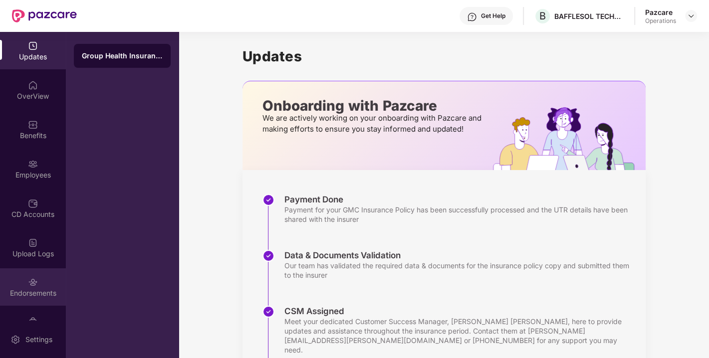
click at [48, 275] on div "Endorsements" at bounding box center [33, 287] width 66 height 37
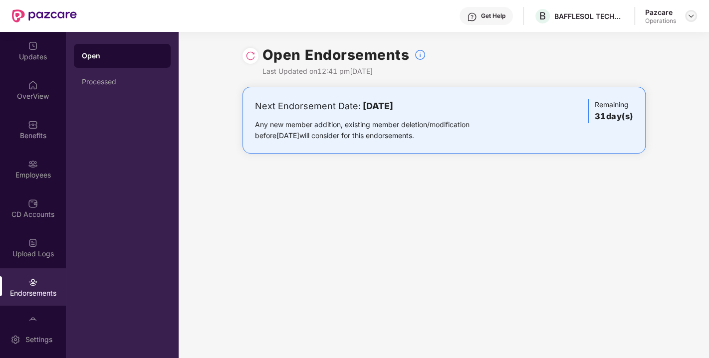
click at [688, 15] on img at bounding box center [691, 16] width 8 height 8
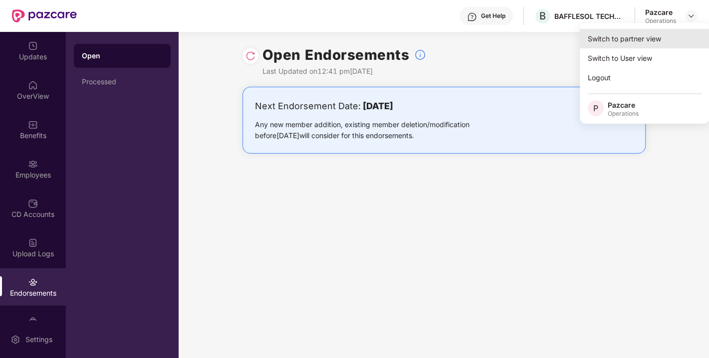
click at [635, 43] on div "Switch to partner view" at bounding box center [645, 38] width 130 height 19
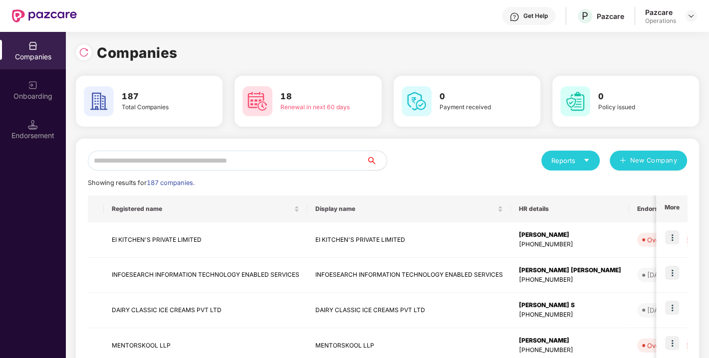
click at [223, 166] on input "text" at bounding box center [227, 161] width 279 height 20
paste input "**********"
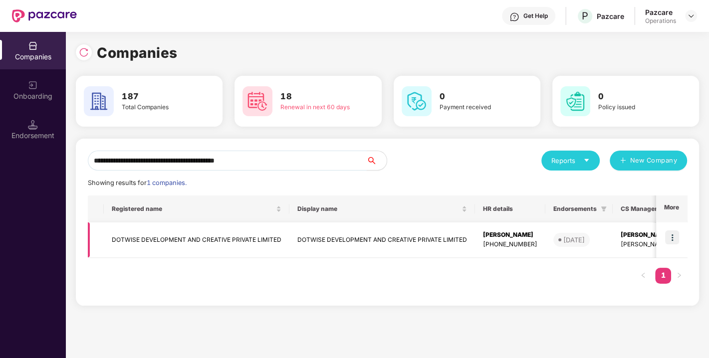
type input "**********"
click at [671, 238] on img at bounding box center [672, 238] width 14 height 14
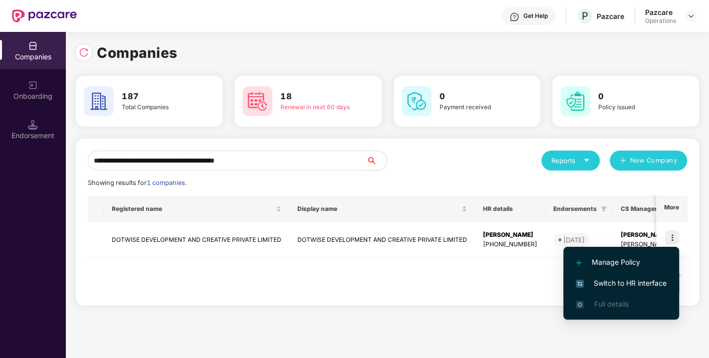
click at [609, 279] on span "Switch to HR interface" at bounding box center [621, 283] width 91 height 11
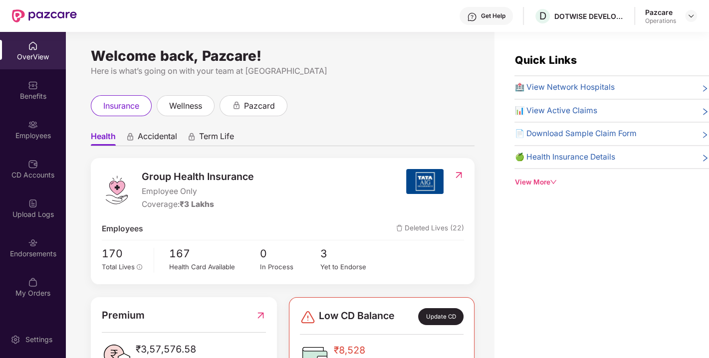
click at [39, 258] on div "Endorsements" at bounding box center [33, 254] width 66 height 10
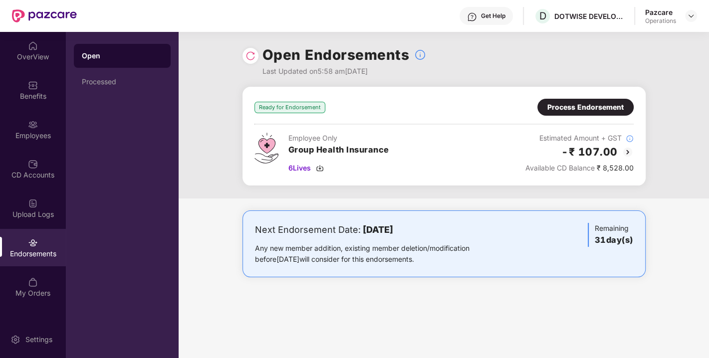
click at [244, 59] on div at bounding box center [251, 56] width 16 height 16
click at [257, 55] on div at bounding box center [251, 56] width 16 height 16
click at [251, 53] on img at bounding box center [251, 56] width 10 height 10
click at [322, 165] on img at bounding box center [320, 168] width 8 height 8
click at [250, 59] on img at bounding box center [251, 56] width 10 height 10
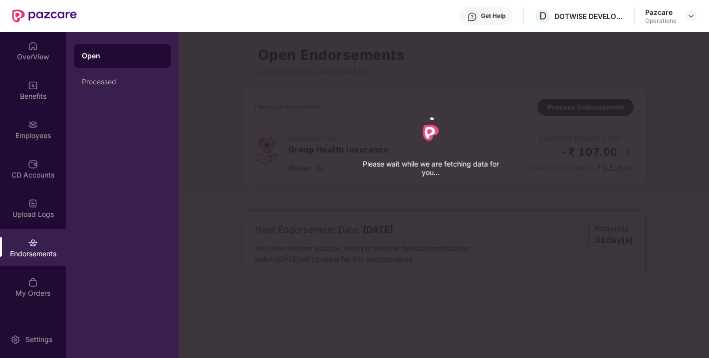
click at [250, 59] on div "Please wait while we are fetching data for you..." at bounding box center [533, 179] width 709 height 358
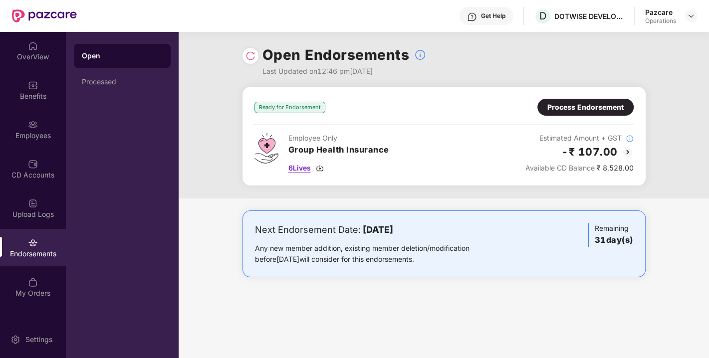
click at [318, 167] on img at bounding box center [320, 168] width 8 height 8
click at [696, 11] on div at bounding box center [691, 16] width 12 height 12
click at [691, 13] on img at bounding box center [691, 16] width 8 height 8
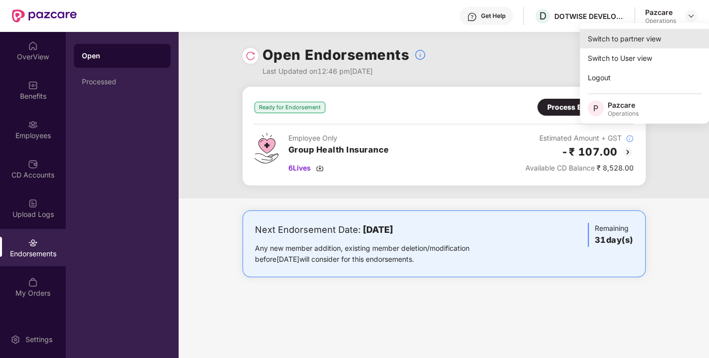
click at [633, 31] on div "Switch to partner view" at bounding box center [645, 38] width 130 height 19
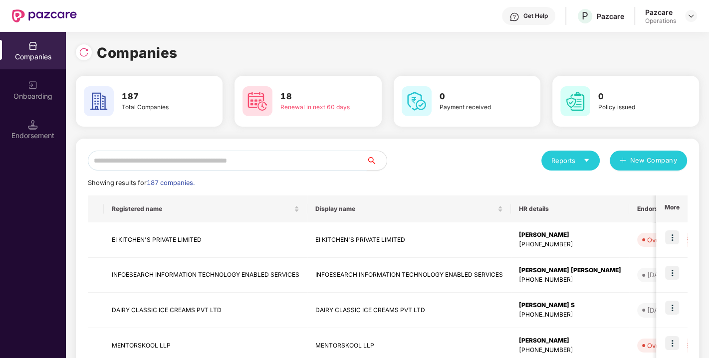
click at [227, 157] on input "text" at bounding box center [227, 161] width 279 height 20
click at [198, 163] on input "text" at bounding box center [227, 161] width 279 height 20
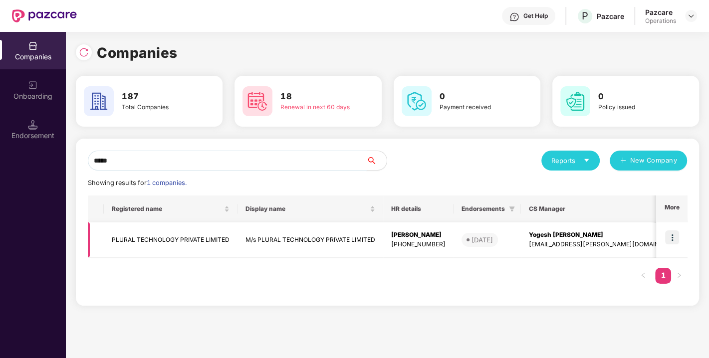
type input "*****"
click at [673, 237] on img at bounding box center [672, 238] width 14 height 14
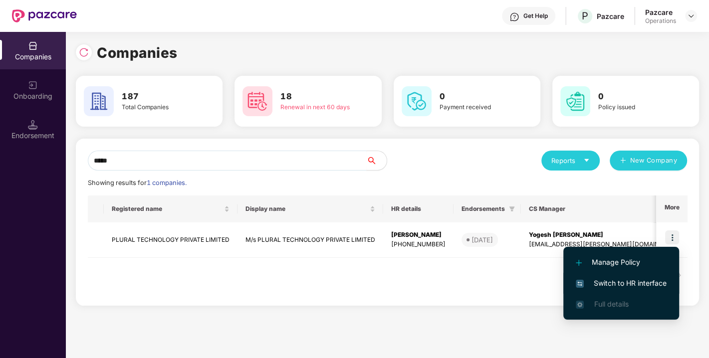
click at [628, 280] on span "Switch to HR interface" at bounding box center [621, 283] width 91 height 11
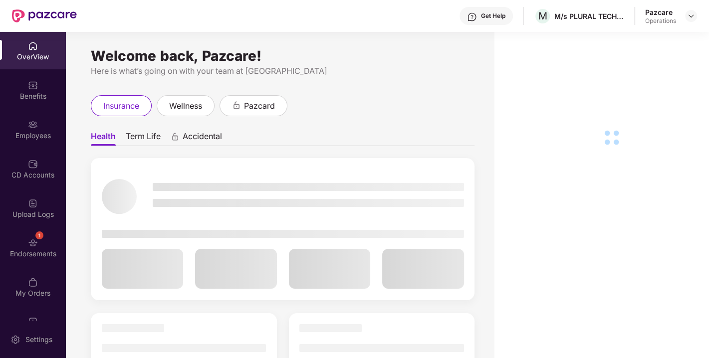
click at [38, 245] on div "1 Endorsements" at bounding box center [33, 247] width 66 height 37
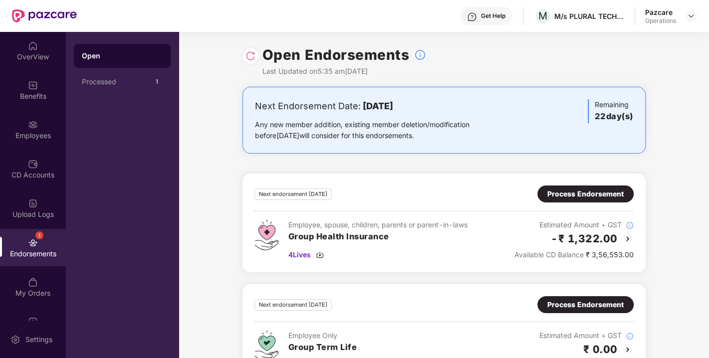
click at [247, 55] on img at bounding box center [251, 56] width 10 height 10
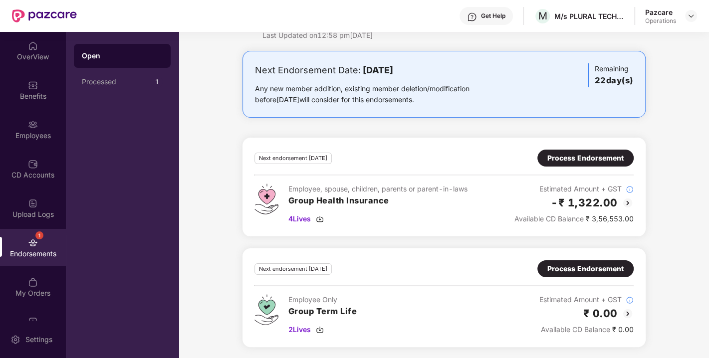
click at [571, 158] on div "Process Endorsement" at bounding box center [586, 158] width 76 height 11
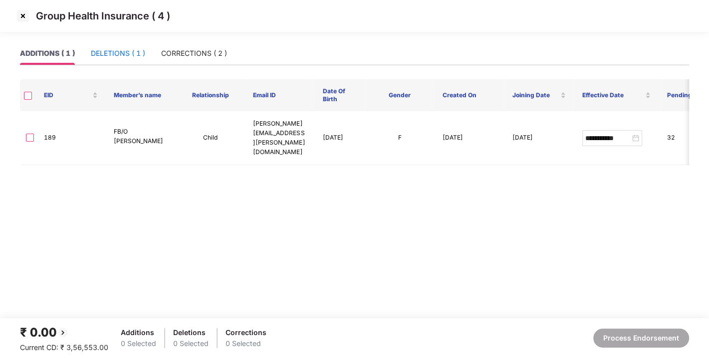
click at [123, 48] on div "DELETIONS ( 1 )" at bounding box center [118, 53] width 54 height 11
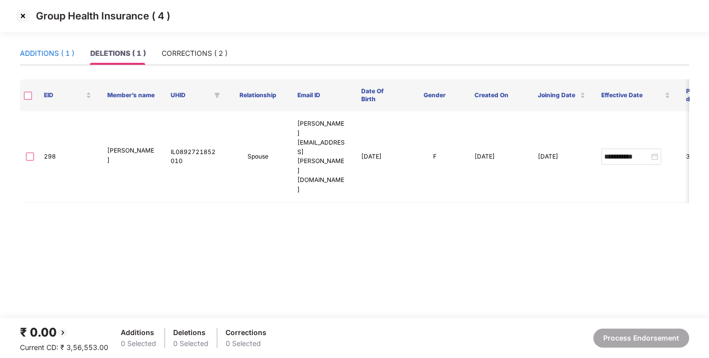
click at [52, 53] on div "ADDITIONS ( 1 )" at bounding box center [47, 53] width 54 height 11
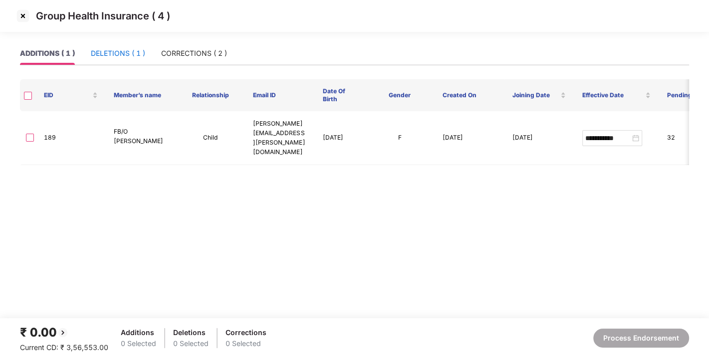
click at [97, 56] on div "DELETIONS ( 1 )" at bounding box center [118, 53] width 54 height 11
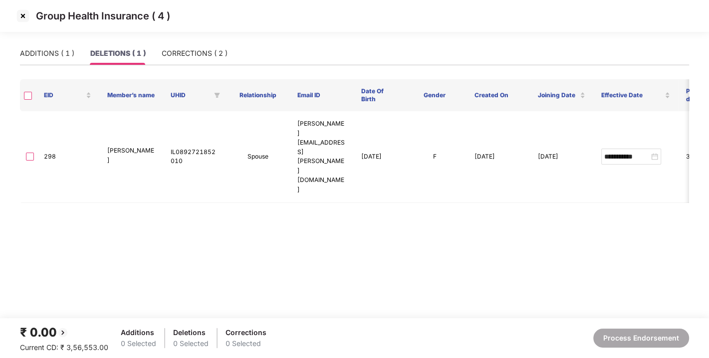
click at [22, 16] on img at bounding box center [23, 16] width 16 height 16
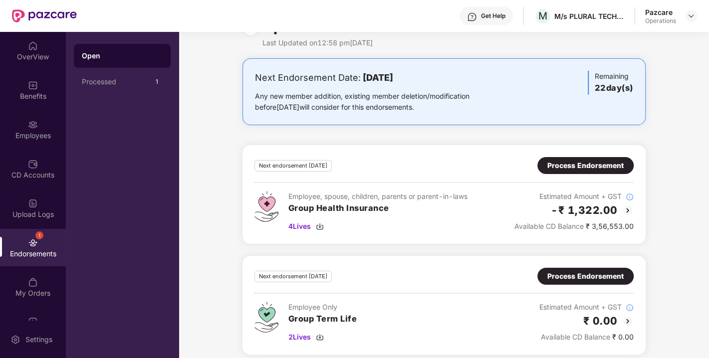
scroll to position [32, 0]
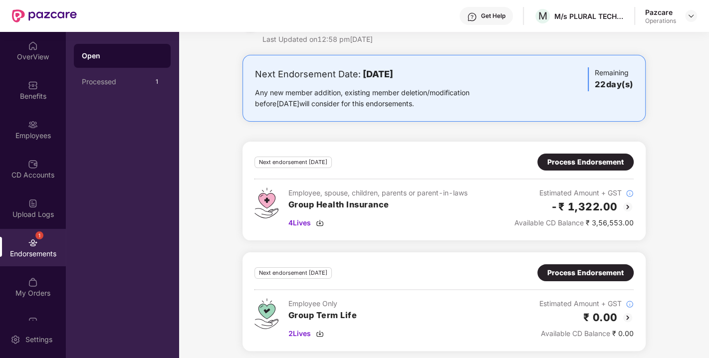
click at [597, 163] on div "Process Endorsement" at bounding box center [586, 162] width 76 height 11
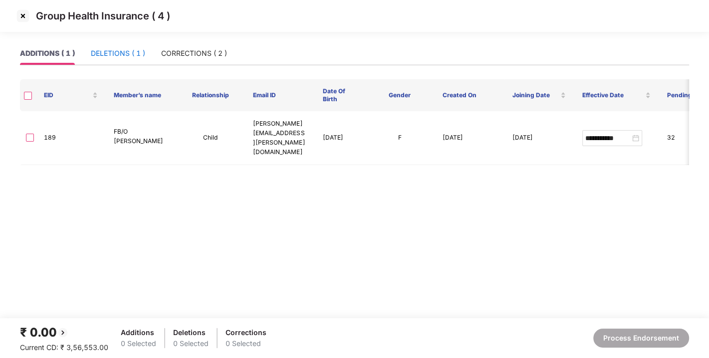
click at [121, 53] on div "DELETIONS ( 1 )" at bounding box center [118, 53] width 54 height 11
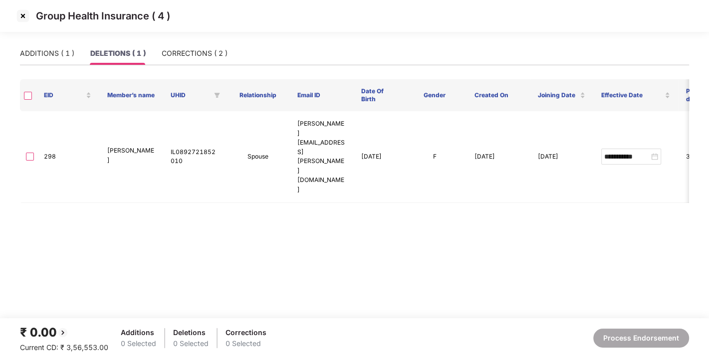
click at [17, 11] on img at bounding box center [23, 16] width 16 height 16
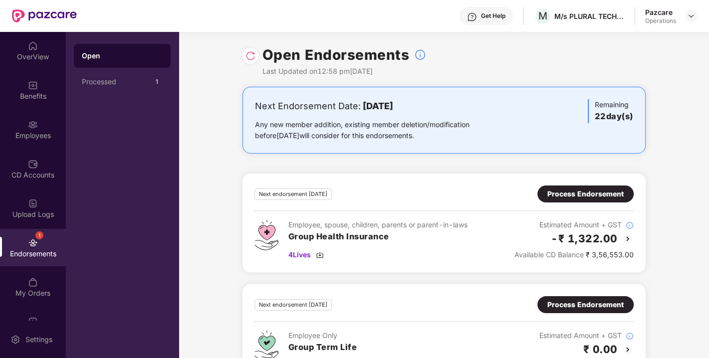
click at [38, 133] on div "Employees" at bounding box center [33, 136] width 66 height 10
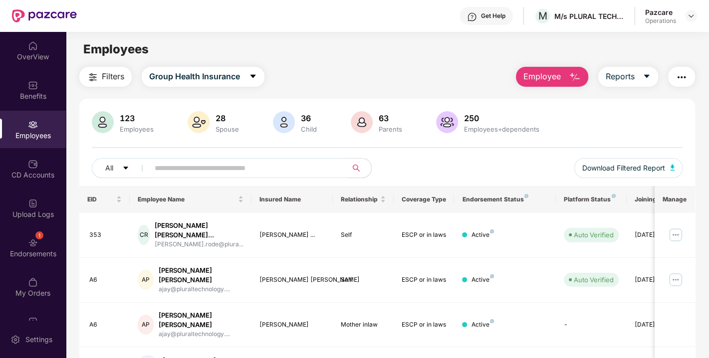
paste input "**********"
click at [211, 170] on input "text" at bounding box center [244, 168] width 179 height 15
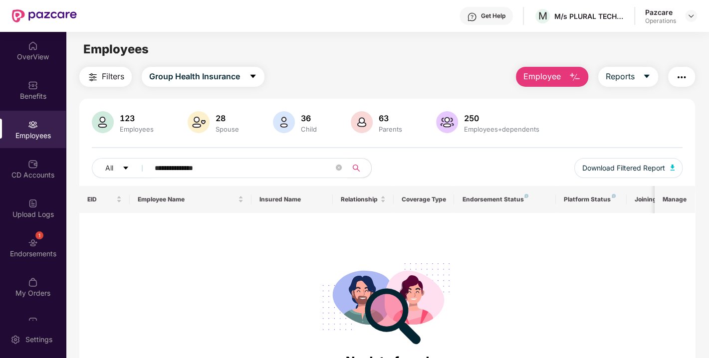
drag, startPoint x: 231, startPoint y: 166, endPoint x: 183, endPoint y: 164, distance: 47.5
click at [183, 164] on input "**********" at bounding box center [244, 168] width 179 height 15
type input "******"
click at [36, 223] on div "Upload Logs" at bounding box center [33, 208] width 66 height 37
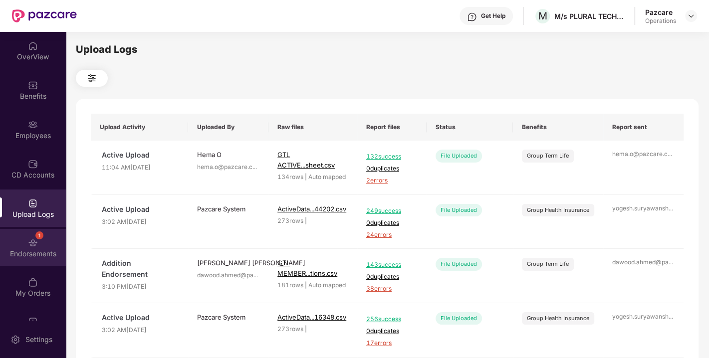
click at [36, 248] on div "1 Endorsements" at bounding box center [33, 247] width 66 height 37
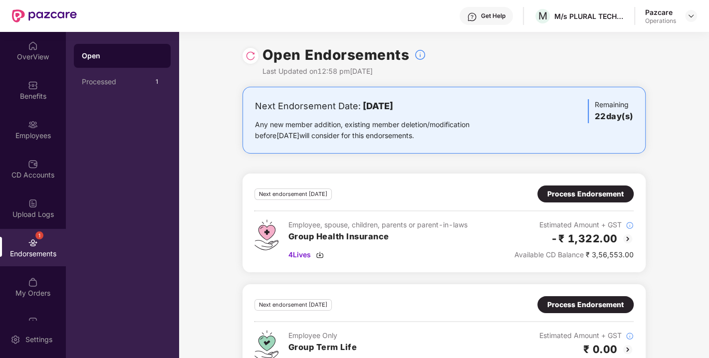
click at [36, 248] on div "1 Endorsements" at bounding box center [33, 247] width 66 height 37
click at [33, 138] on div "Employees" at bounding box center [33, 136] width 66 height 10
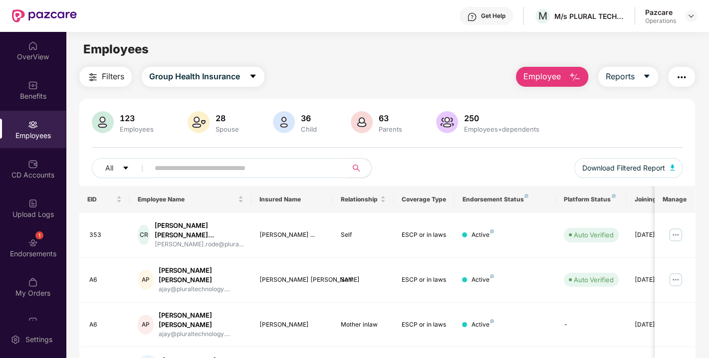
click at [187, 161] on input "text" at bounding box center [244, 168] width 179 height 15
paste input "**********"
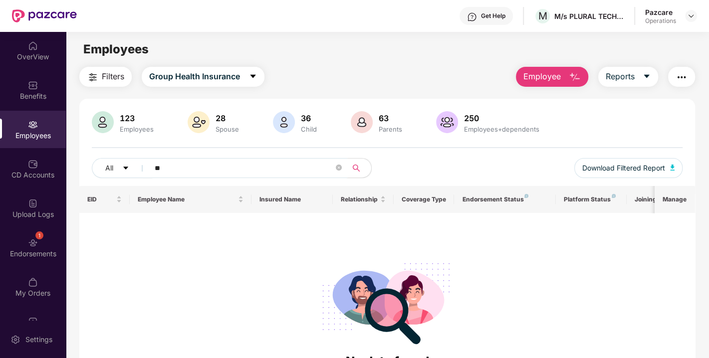
type input "*"
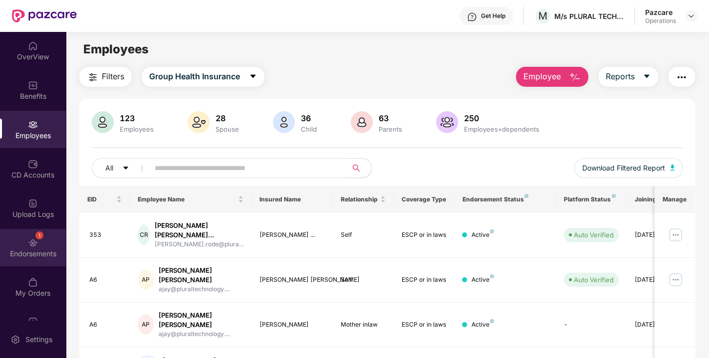
click at [55, 252] on div "Endorsements" at bounding box center [33, 254] width 66 height 10
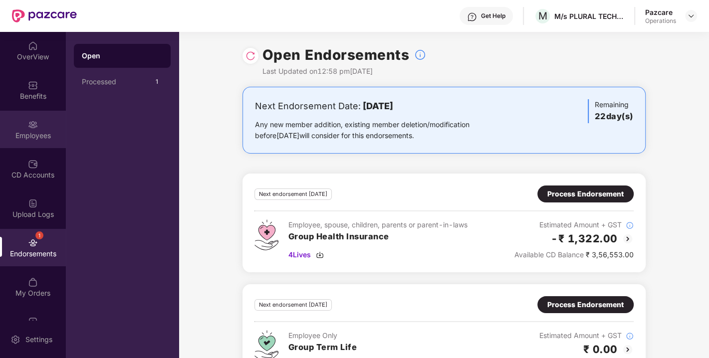
click at [41, 121] on div "Employees" at bounding box center [33, 129] width 66 height 37
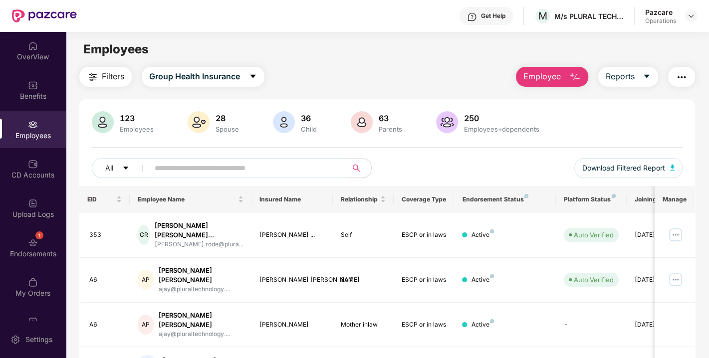
click at [115, 78] on span "Filters" at bounding box center [113, 76] width 22 height 12
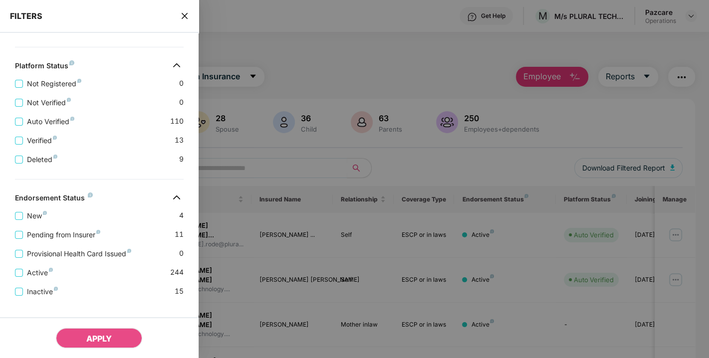
scroll to position [368, 0]
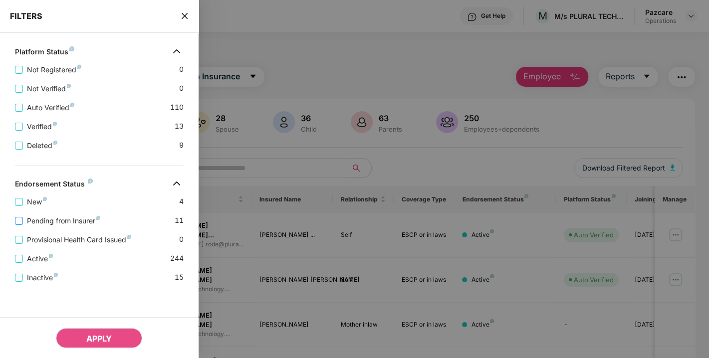
click at [52, 220] on span "Pending from Insurer" at bounding box center [63, 221] width 81 height 11
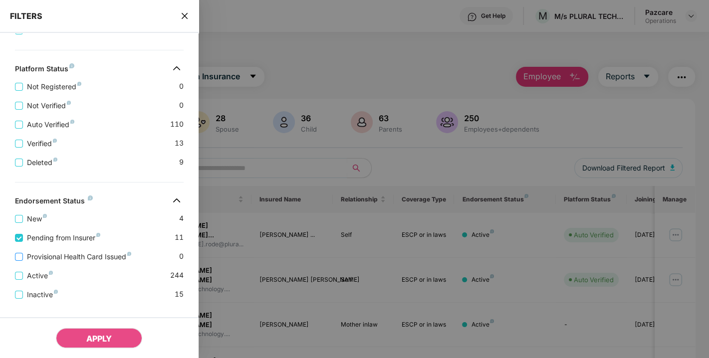
click at [49, 258] on span "Provisional Health Card Issued" at bounding box center [79, 257] width 112 height 11
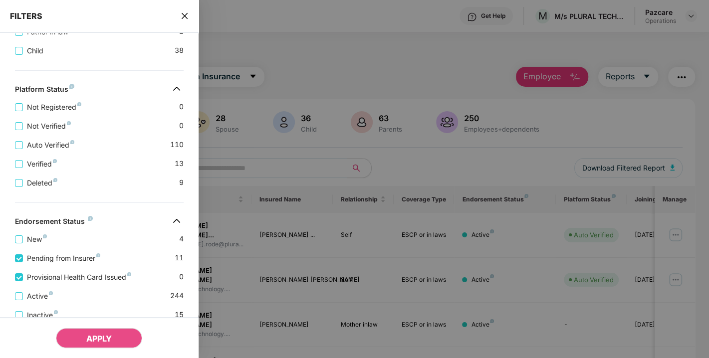
click at [12, 235] on div "New 4 Pending from Insurer 11 Provisional Health Card Issued 0 Active 244 Inact…" at bounding box center [99, 273] width 199 height 95
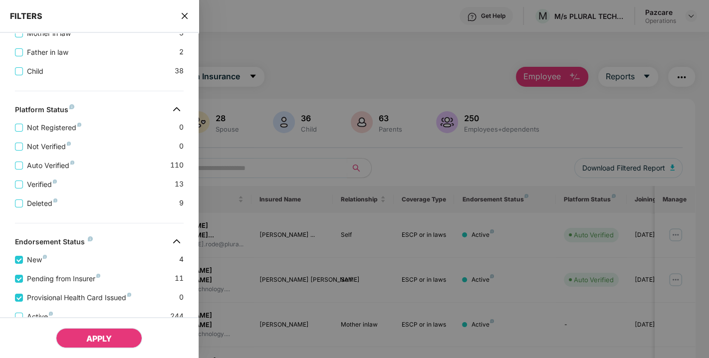
click at [87, 334] on span "APPLY" at bounding box center [98, 339] width 25 height 10
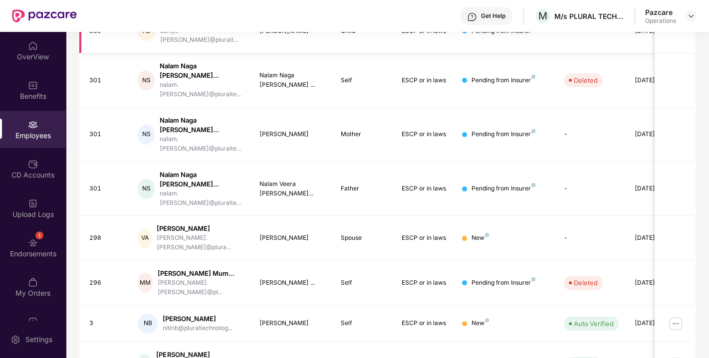
scroll to position [287, 0]
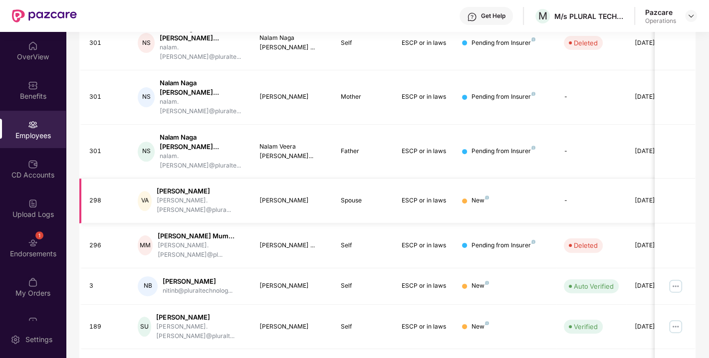
click at [96, 196] on div "298" at bounding box center [105, 200] width 33 height 9
copy div "298"
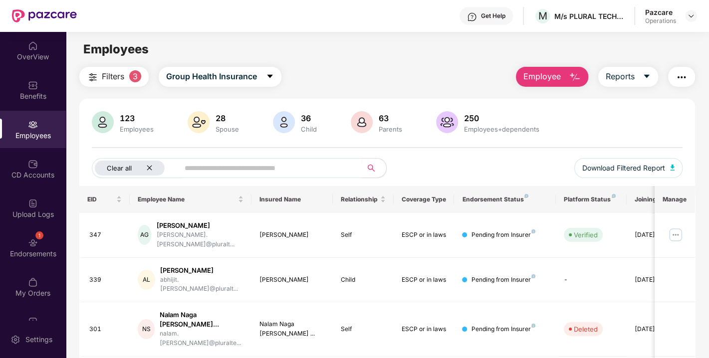
click at [151, 163] on div "Clear all" at bounding box center [130, 168] width 70 height 15
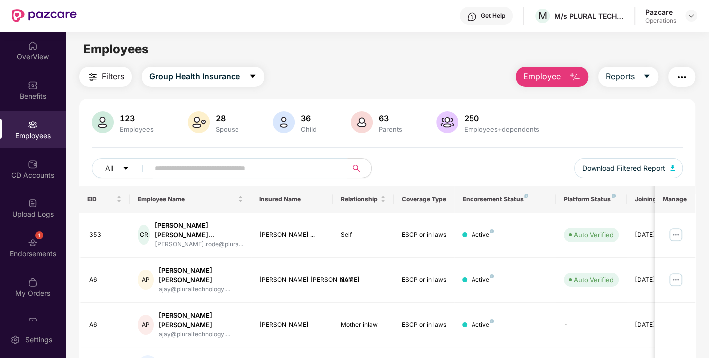
click at [187, 172] on input "text" at bounding box center [244, 168] width 179 height 15
paste input "***"
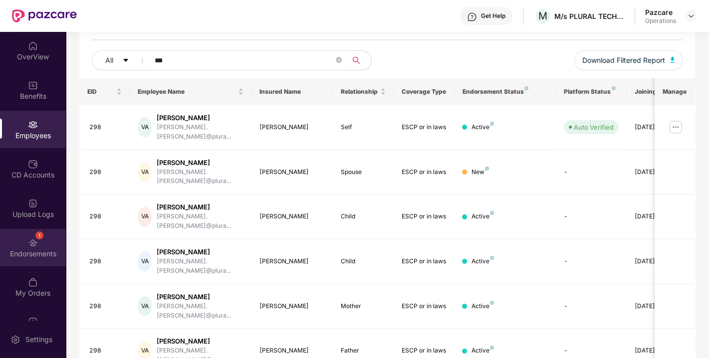
type input "***"
click at [25, 251] on div "Endorsements" at bounding box center [33, 254] width 66 height 10
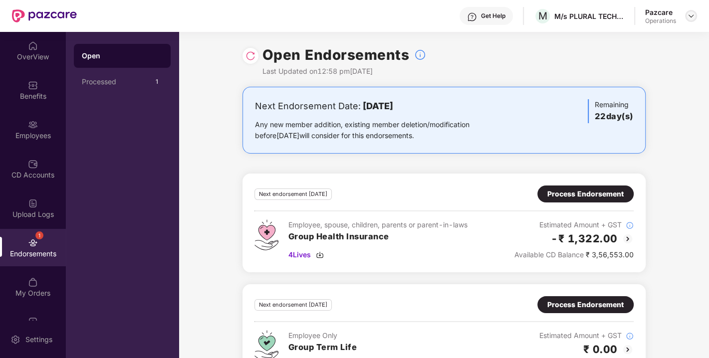
click at [693, 15] on img at bounding box center [691, 16] width 8 height 8
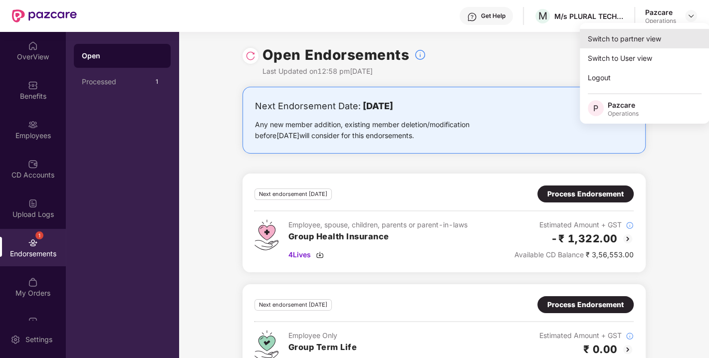
click at [641, 34] on div "Switch to partner view" at bounding box center [645, 38] width 130 height 19
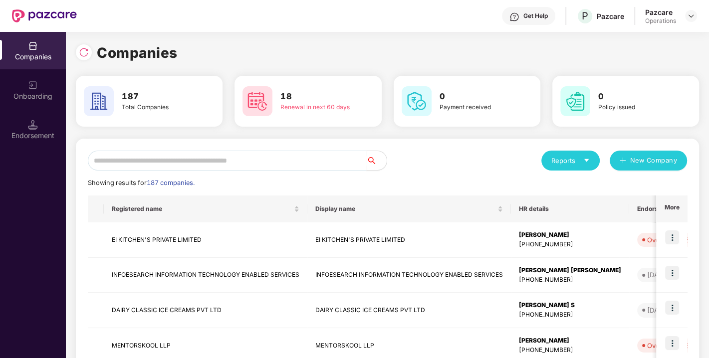
click at [35, 120] on img at bounding box center [33, 125] width 10 height 10
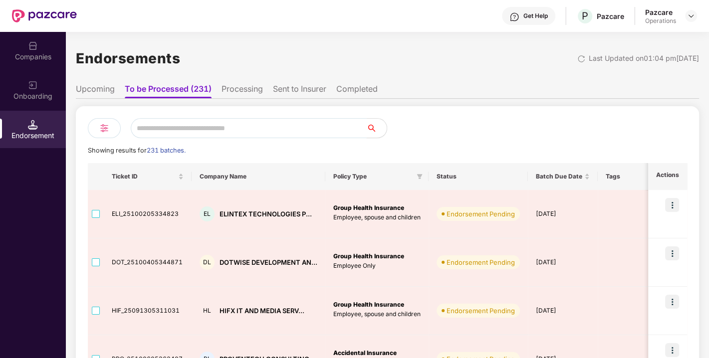
click at [199, 127] on input "text" at bounding box center [249, 128] width 236 height 20
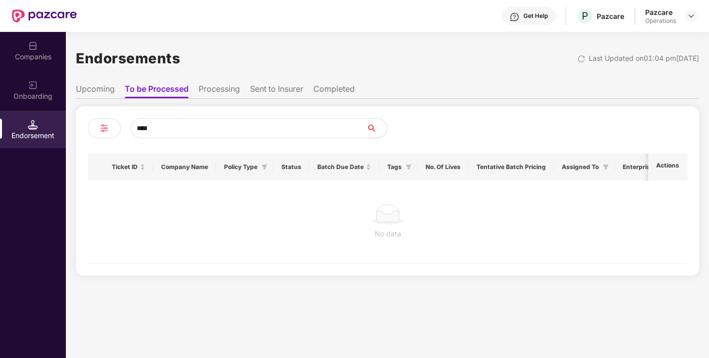
type input "****"
click at [91, 84] on li "Upcoming" at bounding box center [95, 91] width 39 height 14
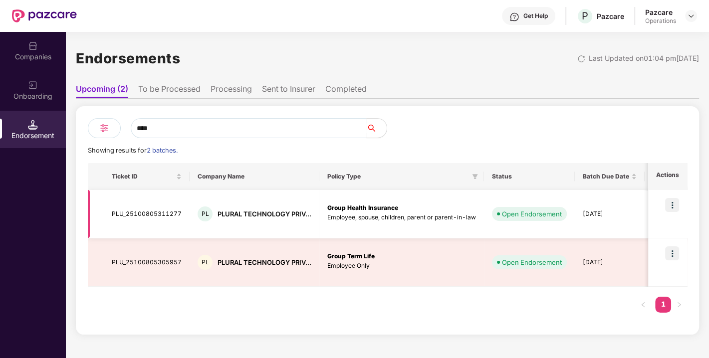
click at [668, 205] on img at bounding box center [672, 205] width 14 height 14
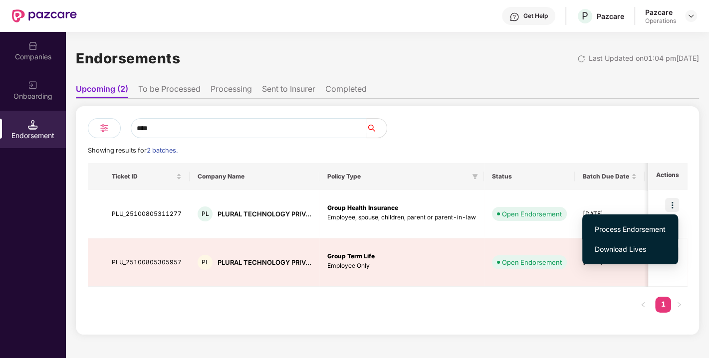
click at [629, 227] on span "Process Endorsement" at bounding box center [630, 229] width 71 height 11
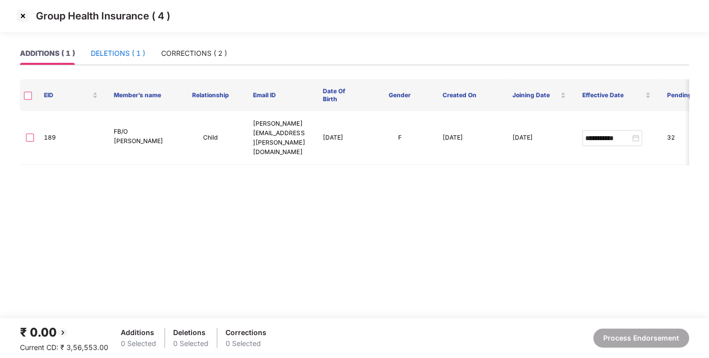
click at [128, 50] on div "DELETIONS ( 1 )" at bounding box center [118, 53] width 54 height 11
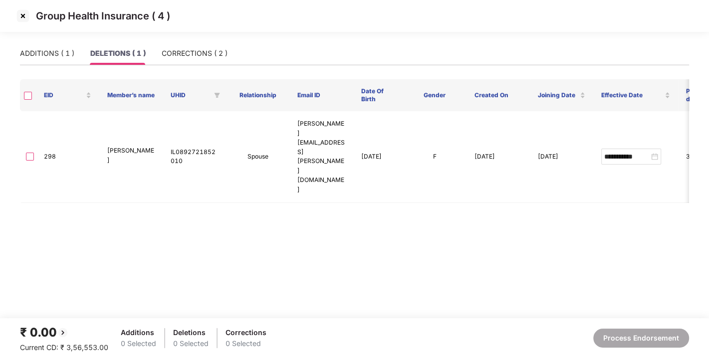
click at [23, 17] on img at bounding box center [23, 16] width 16 height 16
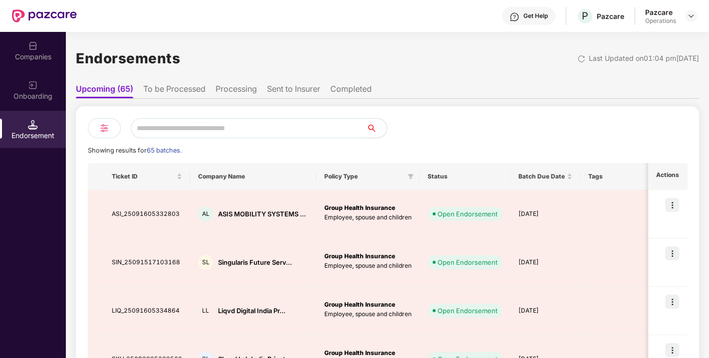
click at [42, 127] on div "Endorsement" at bounding box center [33, 129] width 66 height 37
click at [30, 49] on img at bounding box center [33, 46] width 10 height 10
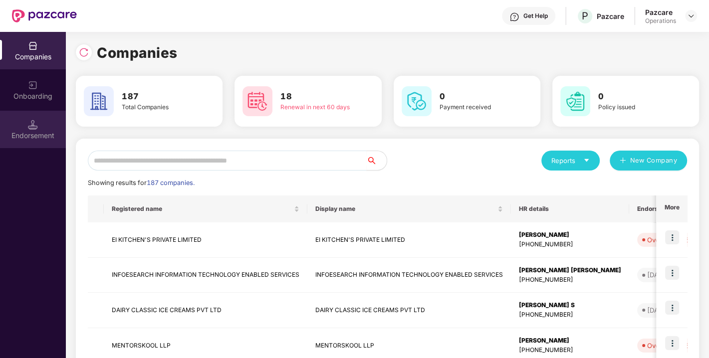
click at [37, 125] on img at bounding box center [33, 125] width 10 height 10
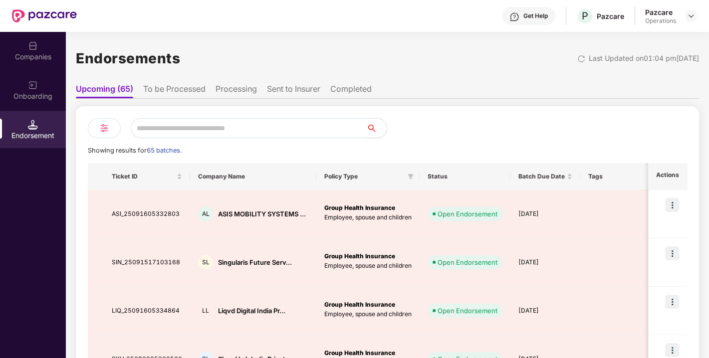
click at [40, 36] on div "Companies" at bounding box center [33, 50] width 66 height 37
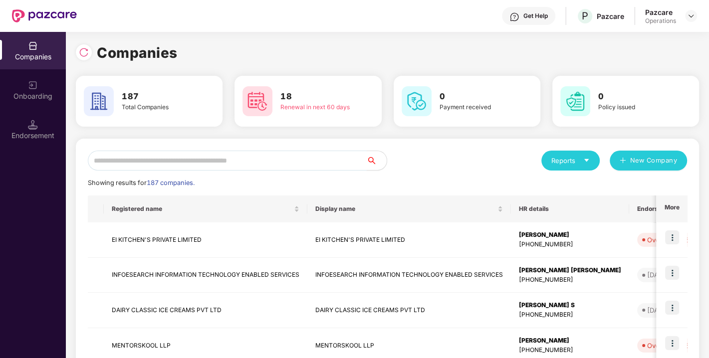
click at [140, 157] on input "text" at bounding box center [227, 161] width 279 height 20
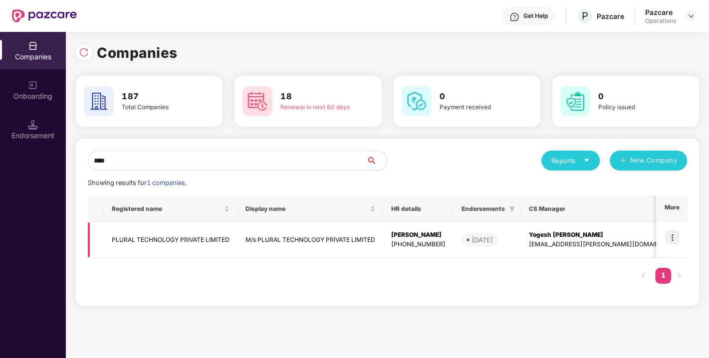
type input "****"
drag, startPoint x: 663, startPoint y: 237, endPoint x: 674, endPoint y: 238, distance: 11.1
click at [674, 238] on td at bounding box center [671, 240] width 31 height 35
click at [674, 238] on img at bounding box center [672, 238] width 14 height 14
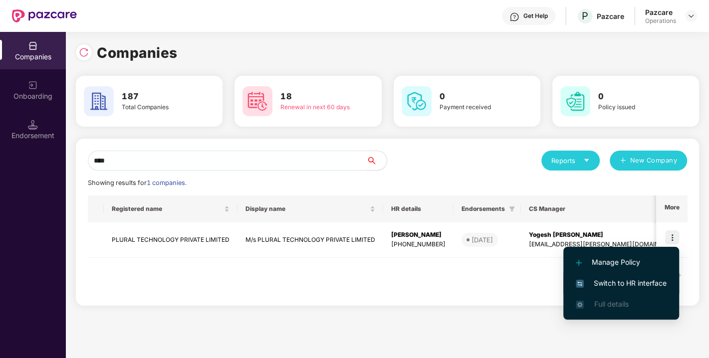
click at [612, 276] on li "Switch to HR interface" at bounding box center [622, 283] width 116 height 21
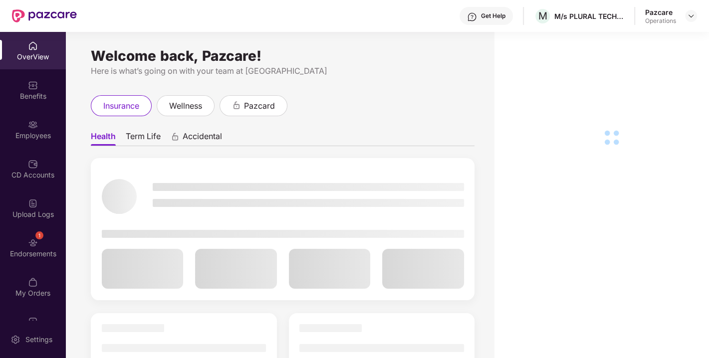
click at [22, 247] on div "1 Endorsements" at bounding box center [33, 247] width 66 height 37
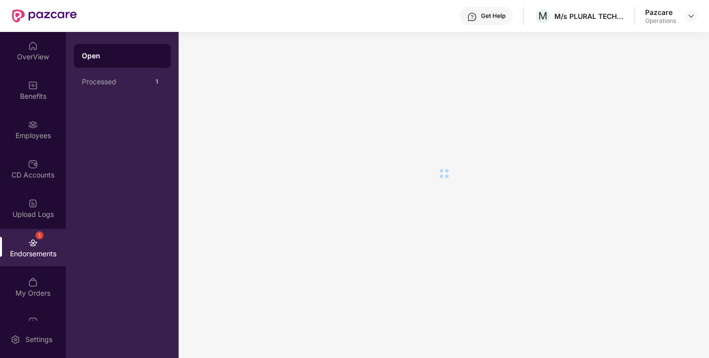
click at [22, 247] on div "1 Endorsements" at bounding box center [33, 247] width 66 height 37
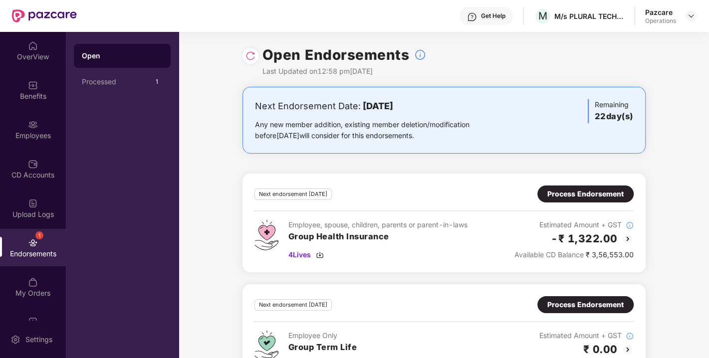
click at [244, 63] on div "Open Endorsements Last Updated on 12:58 pm[DATE]" at bounding box center [444, 59] width 403 height 55
click at [248, 59] on img at bounding box center [251, 56] width 10 height 10
click at [580, 196] on div "Process Endorsement" at bounding box center [586, 194] width 76 height 11
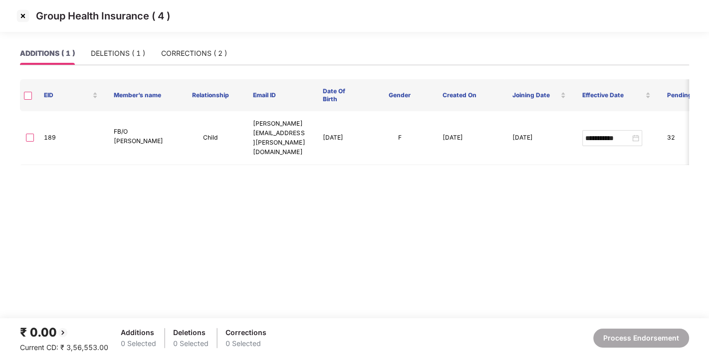
click at [21, 17] on img at bounding box center [23, 16] width 16 height 16
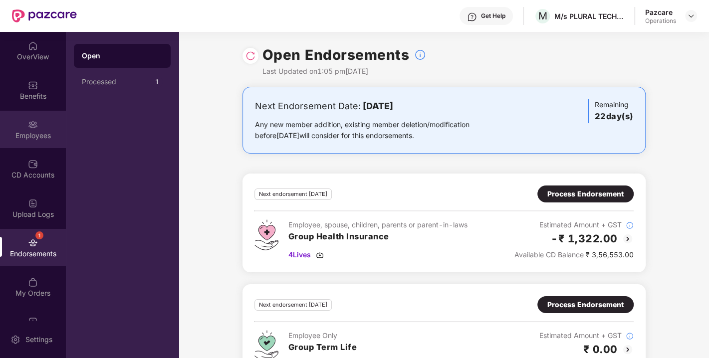
click at [27, 137] on div "Employees" at bounding box center [33, 136] width 66 height 10
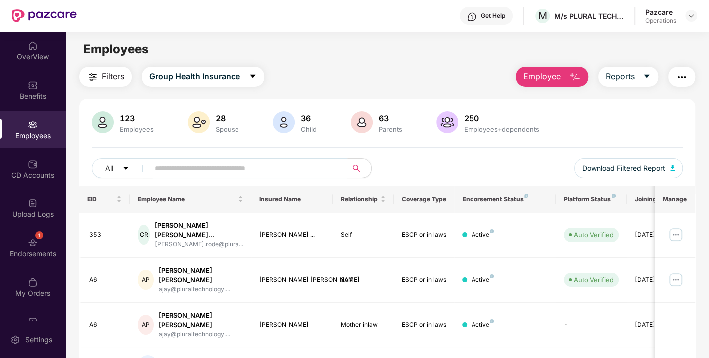
click at [177, 168] on input "text" at bounding box center [244, 168] width 179 height 15
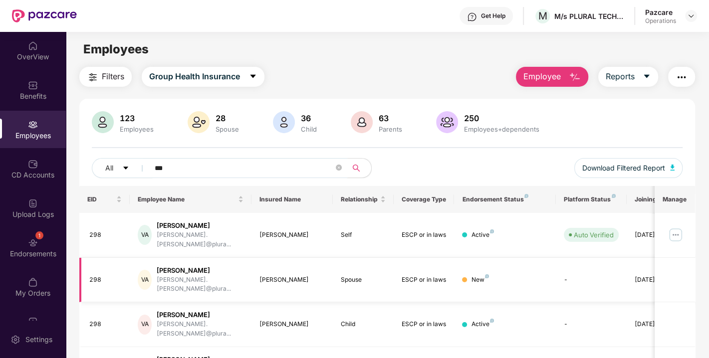
scroll to position [108, 0]
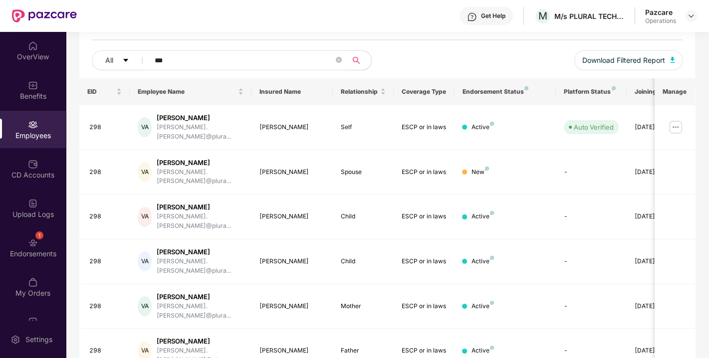
type input "***"
click at [39, 253] on div "Endorsements" at bounding box center [33, 254] width 66 height 10
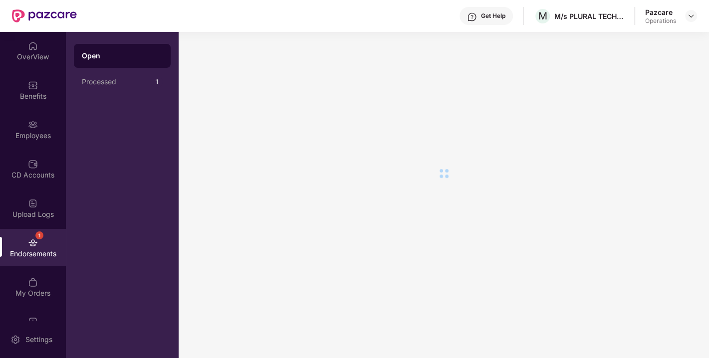
scroll to position [0, 0]
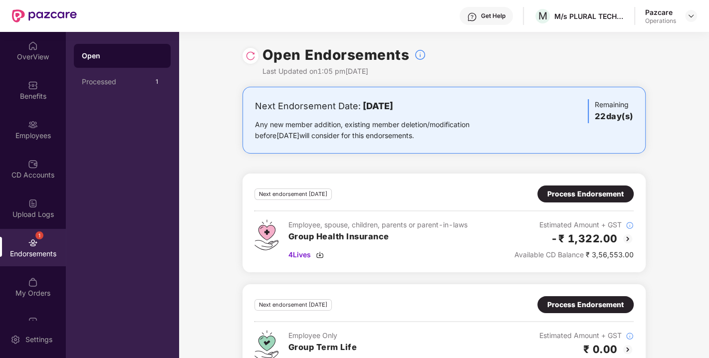
click at [585, 192] on div "Process Endorsement" at bounding box center [586, 194] width 76 height 11
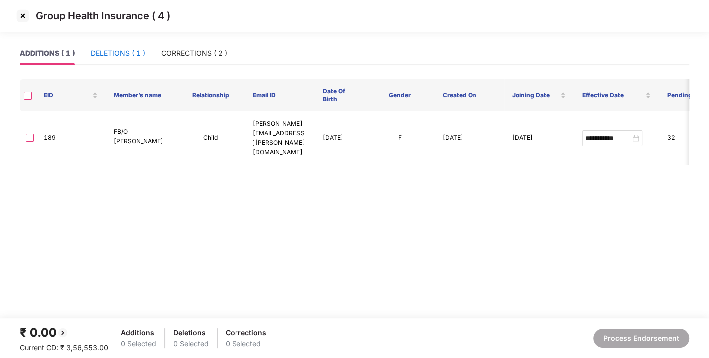
click at [120, 53] on div "DELETIONS ( 1 )" at bounding box center [118, 53] width 54 height 11
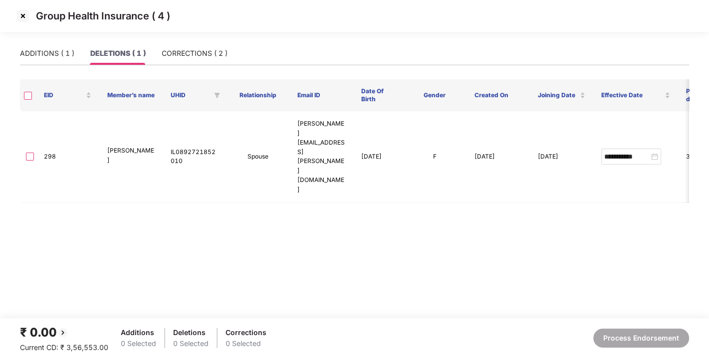
click at [22, 16] on img at bounding box center [23, 16] width 16 height 16
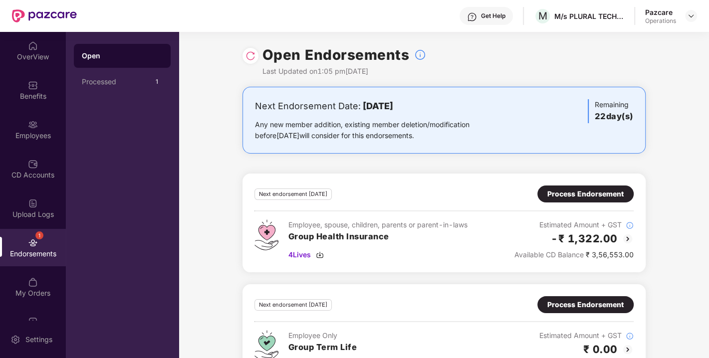
click at [585, 190] on div "Process Endorsement" at bounding box center [586, 194] width 76 height 11
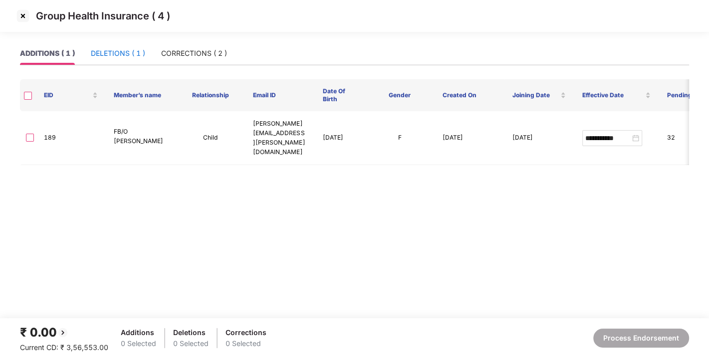
click at [125, 56] on div "DELETIONS ( 1 )" at bounding box center [118, 53] width 54 height 11
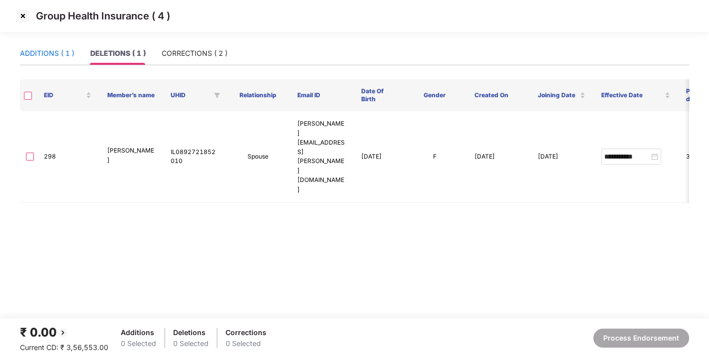
click at [57, 49] on div "ADDITIONS ( 1 )" at bounding box center [47, 53] width 54 height 11
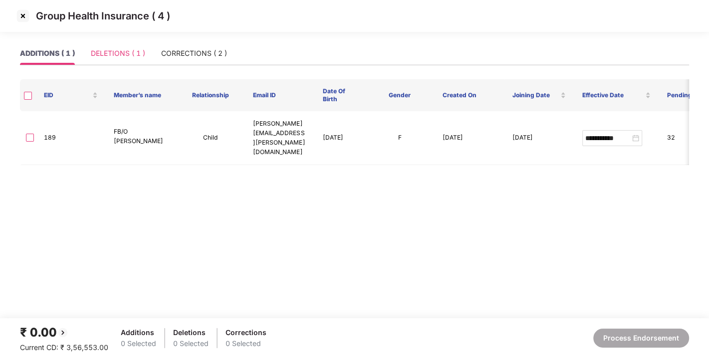
click at [116, 46] on div "DELETIONS ( 1 )" at bounding box center [118, 53] width 54 height 23
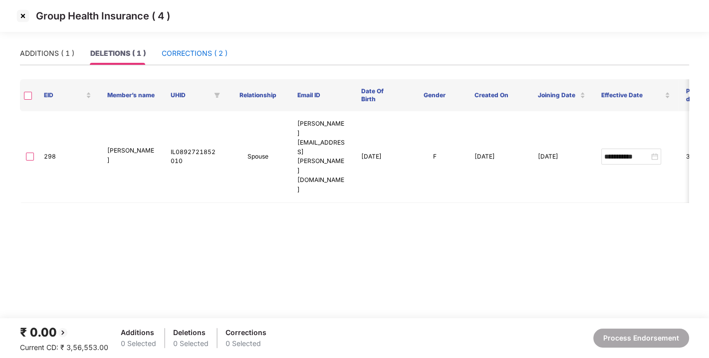
click at [198, 55] on div "CORRECTIONS ( 2 )" at bounding box center [195, 53] width 66 height 11
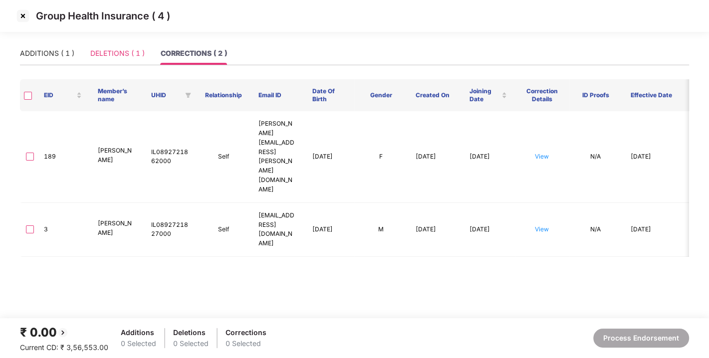
click at [117, 60] on div "DELETIONS ( 1 )" at bounding box center [117, 53] width 54 height 23
